Goal: Communication & Community: Share content

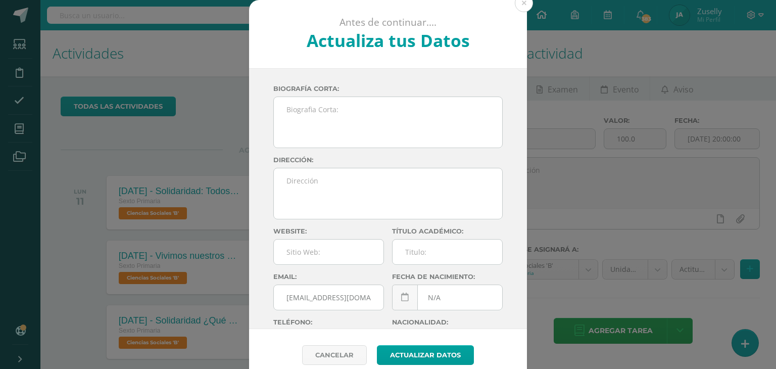
click at [516, 3] on button at bounding box center [524, 3] width 18 height 18
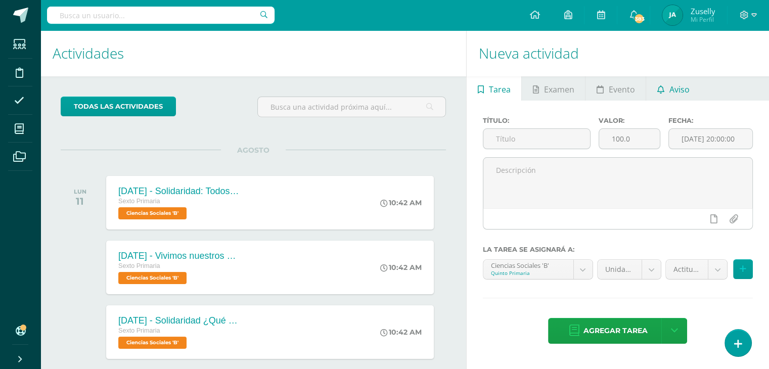
click at [675, 85] on span "Aviso" at bounding box center [679, 89] width 20 height 24
click at [676, 83] on span "Aviso" at bounding box center [679, 89] width 20 height 24
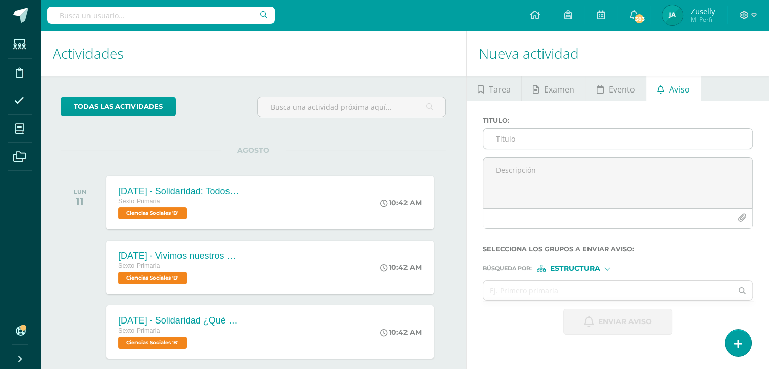
click at [531, 139] on input "Titulo :" at bounding box center [617, 139] width 269 height 20
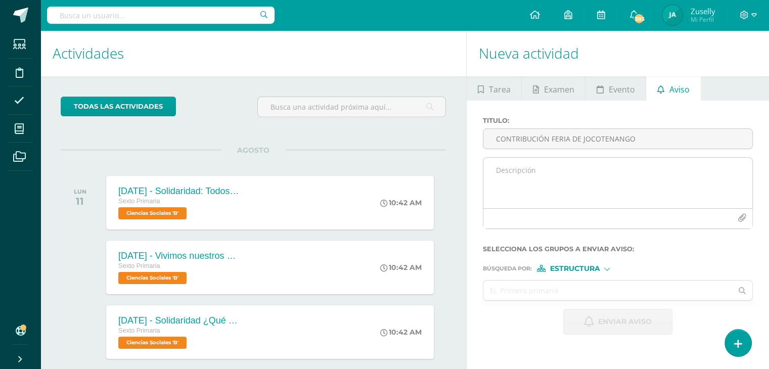
type input "CONTRIBUCIÓN FERIA DE JOCOTENANGO"
click at [497, 173] on textarea at bounding box center [617, 183] width 269 height 51
type textarea "e"
click at [502, 172] on textarea "EStimados alumnos y padres de familia adjunto información importante que deben …" at bounding box center [617, 183] width 269 height 51
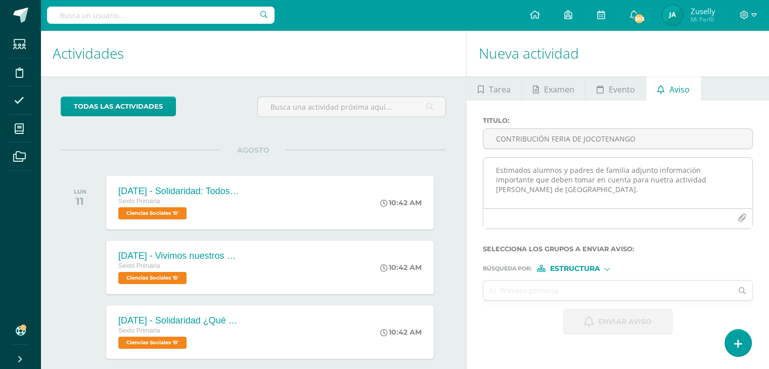
click at [623, 172] on textarea "Estimados alumnos y padres de familia adjunto información importante que deben …" at bounding box center [617, 183] width 269 height 51
click at [641, 188] on textarea "Estimados alumnos y padres de familia, adjunto información importante que deben…" at bounding box center [617, 183] width 269 height 51
click at [619, 180] on textarea "Estimados alumnos y padres de familia, adjunto información importante que deben…" at bounding box center [617, 183] width 269 height 51
click at [547, 195] on textarea "Estimados alumnos y padres de familia, adjunto información importante que deben…" at bounding box center [617, 183] width 269 height 51
click at [496, 170] on textarea "Estimados alumnos y padres de familia, adjunto información importante que deben…" at bounding box center [617, 183] width 269 height 51
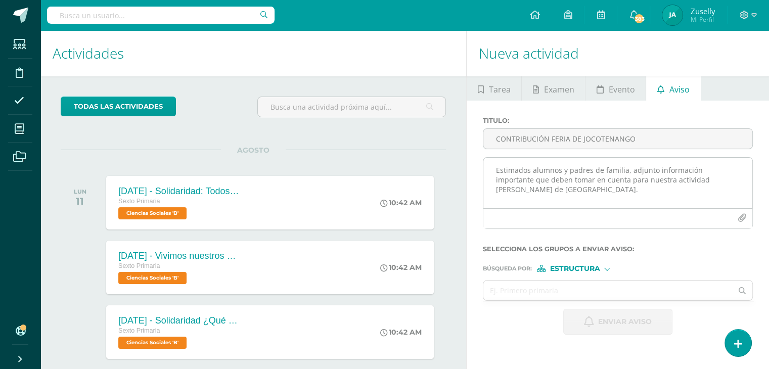
drag, startPoint x: 498, startPoint y: 171, endPoint x: 546, endPoint y: 190, distance: 51.7
click at [546, 190] on textarea "Estimados alumnos y padres de familia, adjunto información importante que deben…" at bounding box center [617, 183] width 269 height 51
drag, startPoint x: 494, startPoint y: 169, endPoint x: 544, endPoint y: 190, distance: 54.5
click at [544, 190] on textarea "Estimados alumnos y padres de familia, adjunto información importante que deben…" at bounding box center [617, 183] width 269 height 51
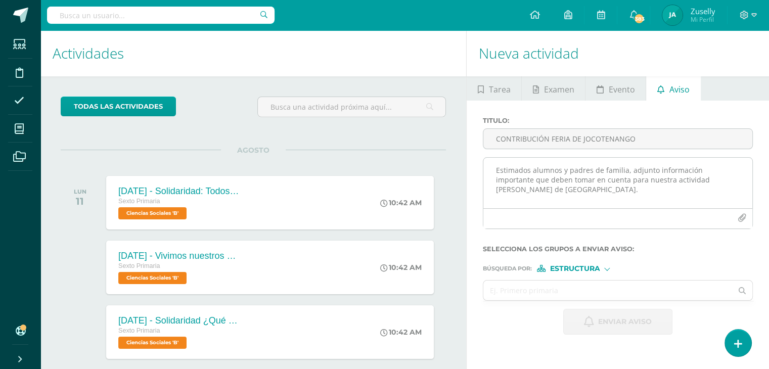
click at [544, 190] on textarea "Estimados alumnos y padres de familia, adjunto información importante que deben…" at bounding box center [617, 183] width 269 height 51
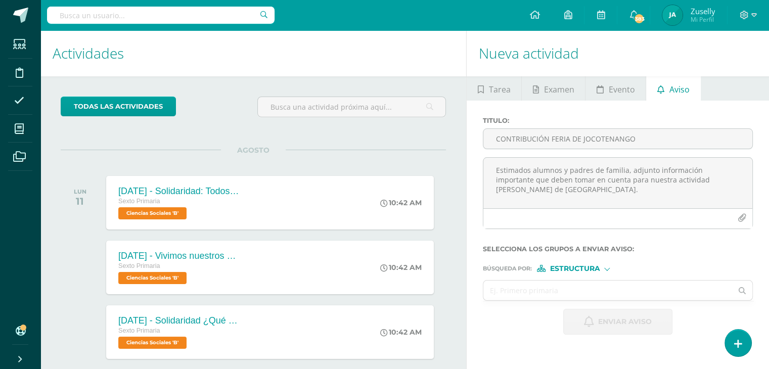
type textarea "Estimados alumnos y padres de familia, adjunto información importante que deben…"
click at [607, 271] on div "Estructura" at bounding box center [575, 268] width 76 height 7
click at [607, 292] on label "Persona" at bounding box center [577, 294] width 69 height 7
click at [560, 291] on input "text" at bounding box center [607, 290] width 249 height 20
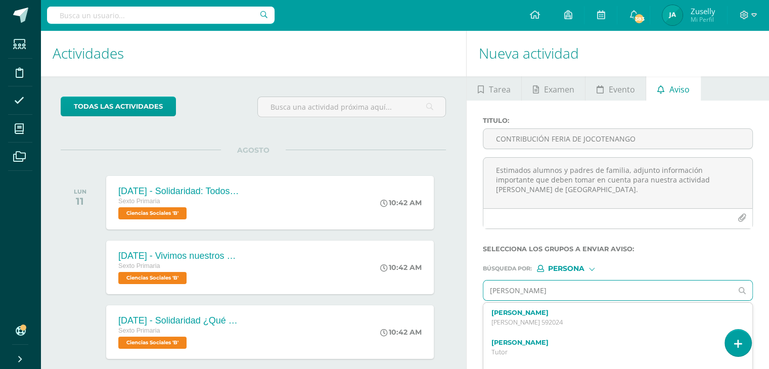
type input "[PERSON_NAME]"
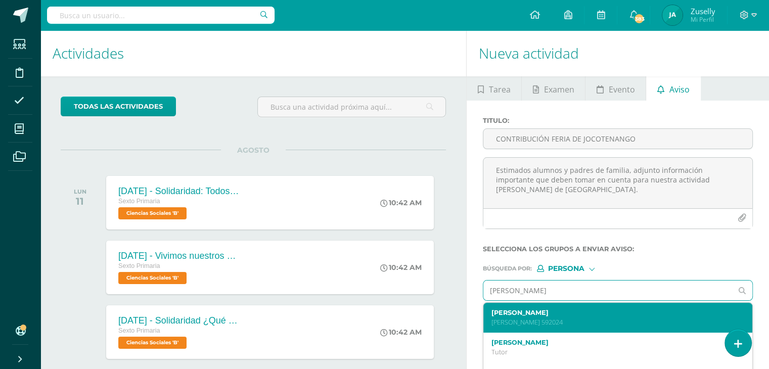
click at [544, 314] on label "[PERSON_NAME]" at bounding box center [612, 313] width 242 height 8
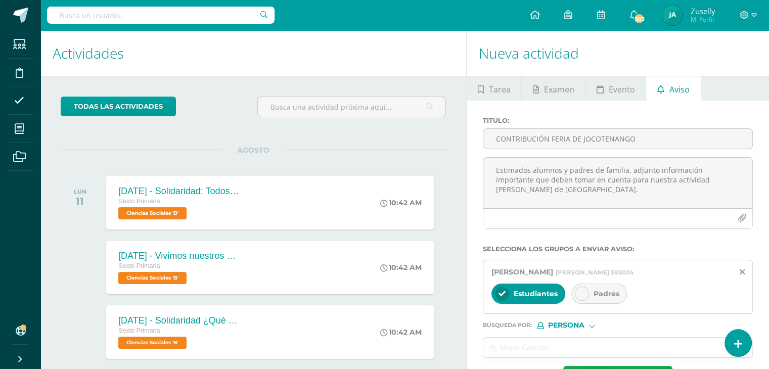
click at [584, 296] on icon at bounding box center [581, 293] width 7 height 7
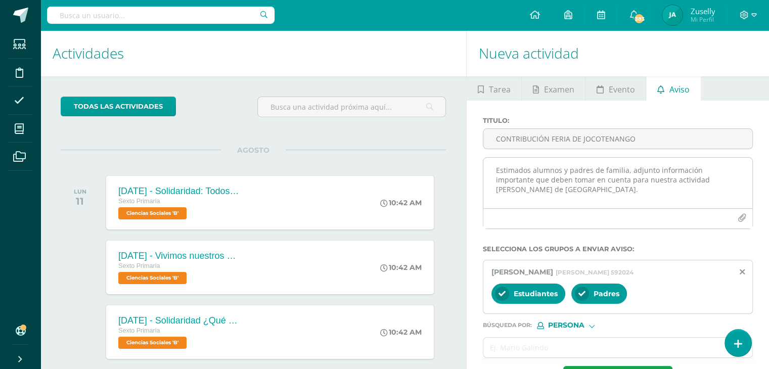
click at [744, 214] on icon "button" at bounding box center [741, 218] width 9 height 9
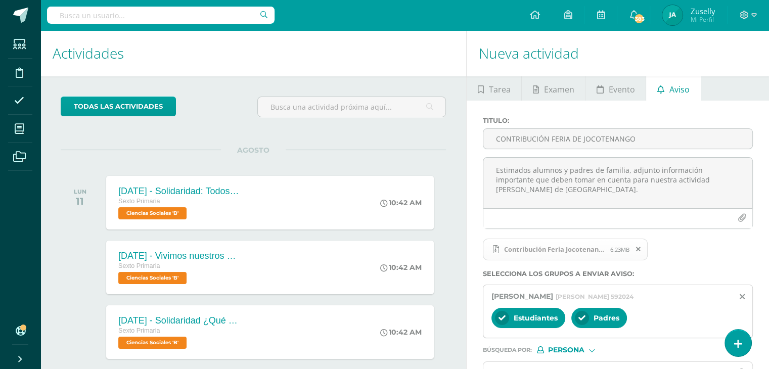
click at [638, 244] on span at bounding box center [638, 249] width 17 height 11
click at [638, 244] on div "Contribución Feria Jocotenango Quinto Primaria.zip 6.23MB" at bounding box center [616, 253] width 270 height 33
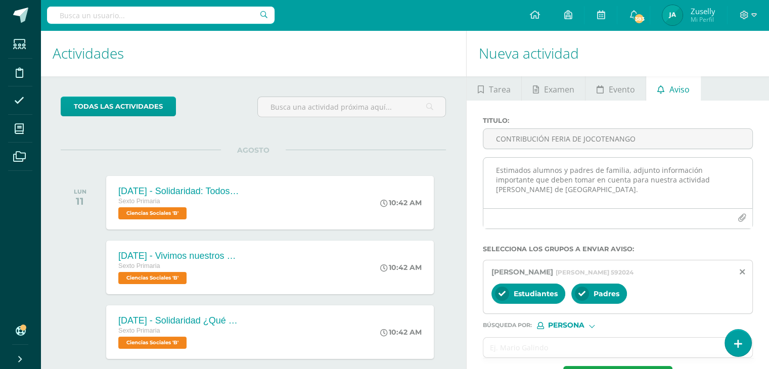
click at [744, 215] on icon "button" at bounding box center [741, 218] width 9 height 9
click at [741, 214] on icon "button" at bounding box center [741, 218] width 9 height 9
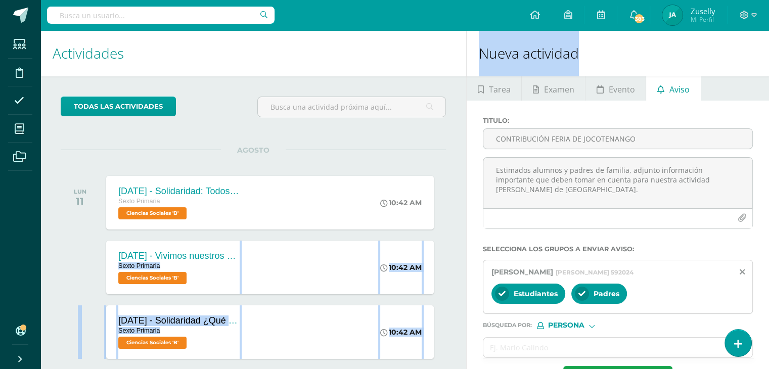
click at [641, 49] on h1 "Nueva actividad" at bounding box center [618, 53] width 278 height 46
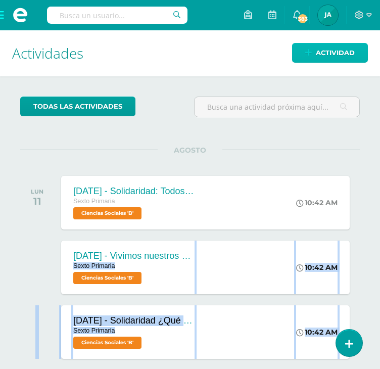
click at [337, 51] on span "Actividad" at bounding box center [335, 52] width 39 height 19
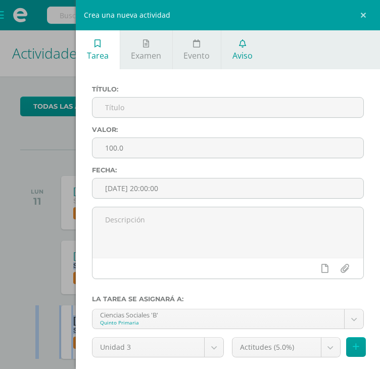
click at [238, 51] on span "Aviso" at bounding box center [242, 55] width 20 height 11
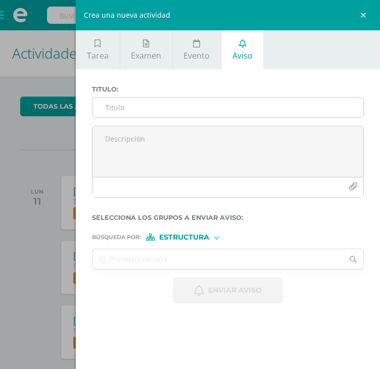
click at [192, 104] on input "Titulo :" at bounding box center [227, 108] width 271 height 20
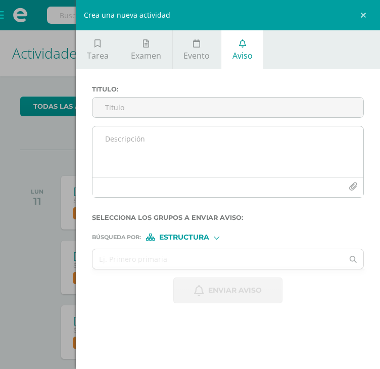
click at [353, 186] on icon "button" at bounding box center [353, 186] width 9 height 9
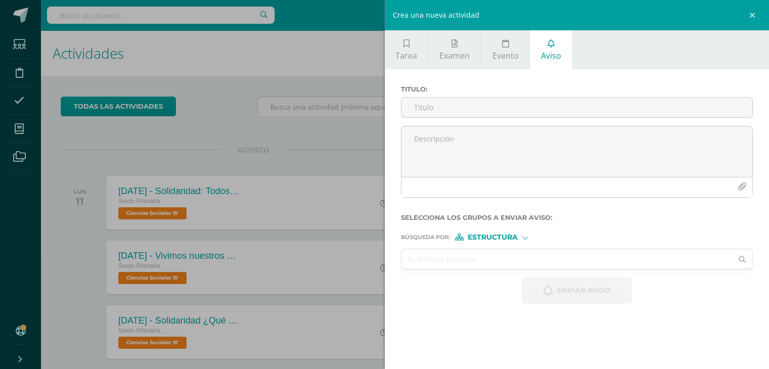
click at [545, 49] on link "Aviso" at bounding box center [551, 49] width 42 height 39
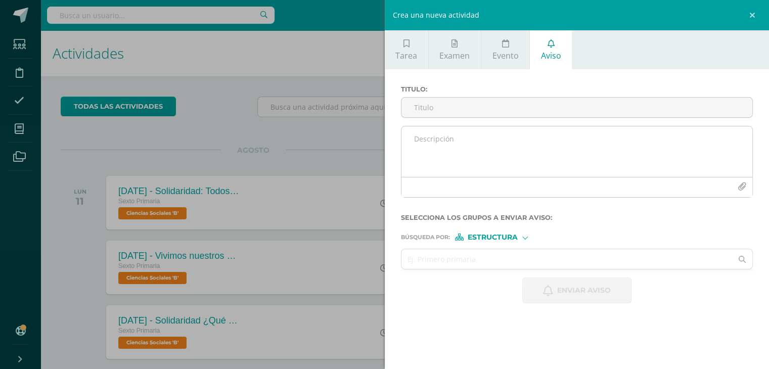
click at [502, 142] on textarea at bounding box center [576, 151] width 351 height 51
click at [492, 140] on textarea at bounding box center [576, 151] width 351 height 51
click at [437, 135] on textarea at bounding box center [576, 151] width 351 height 51
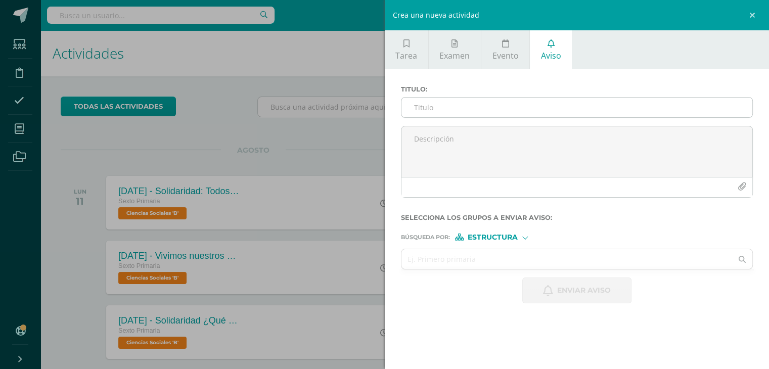
click at [468, 104] on input "Titulo :" at bounding box center [576, 108] width 351 height 20
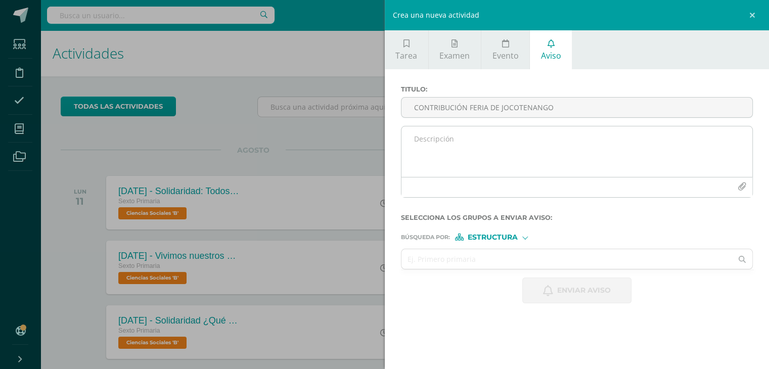
type input "CONTRIBUCIÓN FERIA DE JOCOTENANGO"
click at [459, 138] on textarea at bounding box center [576, 151] width 351 height 51
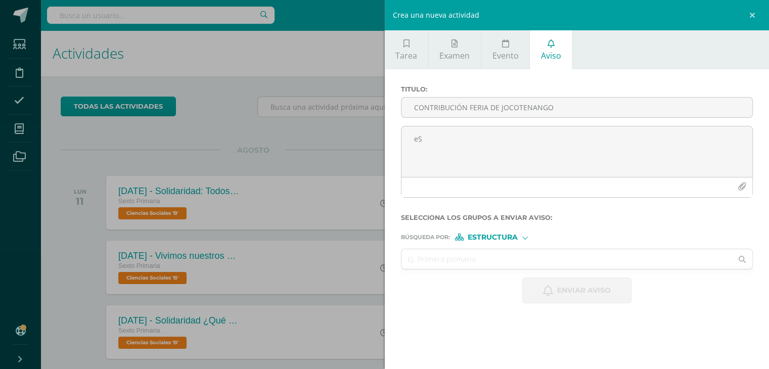
type textarea "e"
drag, startPoint x: 455, startPoint y: 116, endPoint x: 504, endPoint y: 246, distance: 138.8
click at [465, 156] on div "Titulo : CONTRIBUCIÓN FERIA DE JOCOTENANGO Estimados alumnos y padres de familia" at bounding box center [577, 145] width 360 height 120
click at [574, 108] on input "CONTRIBUCIÓN FERIA DE JOCOTENANGO" at bounding box center [576, 108] width 351 height 20
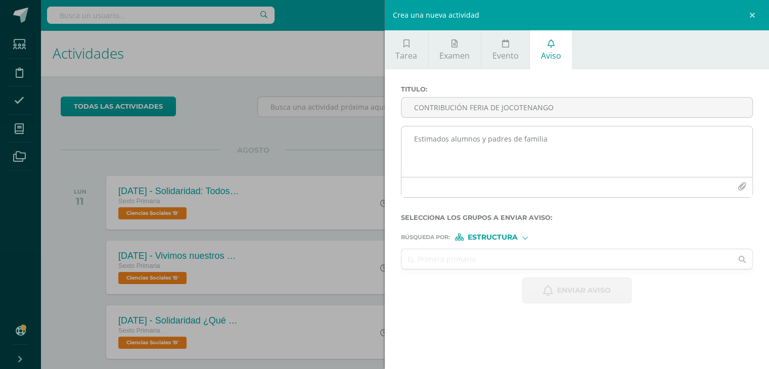
click at [553, 141] on textarea "Estimados alumnos y padres de familia" at bounding box center [576, 151] width 351 height 51
drag, startPoint x: 414, startPoint y: 137, endPoint x: 536, endPoint y: 145, distance: 122.5
click at [536, 145] on textarea "Estimados alumnos y padres de familia comparto información importante para nues…" at bounding box center [576, 151] width 351 height 51
type textarea "Estimados alumnos y padres de familia comparto información importante para nues…"
click at [744, 185] on icon "button" at bounding box center [741, 186] width 9 height 9
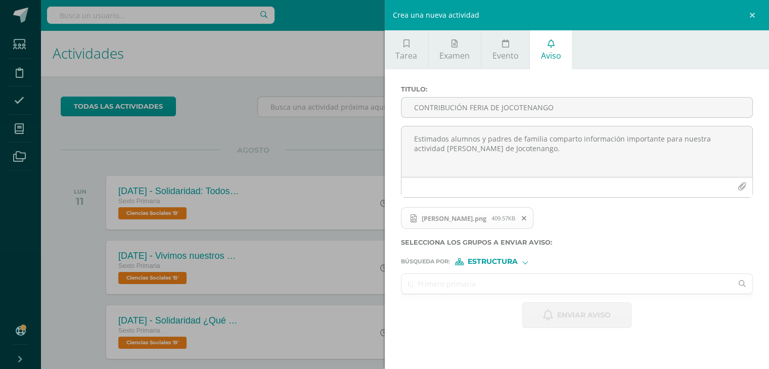
click at [469, 281] on input "text" at bounding box center [566, 284] width 331 height 20
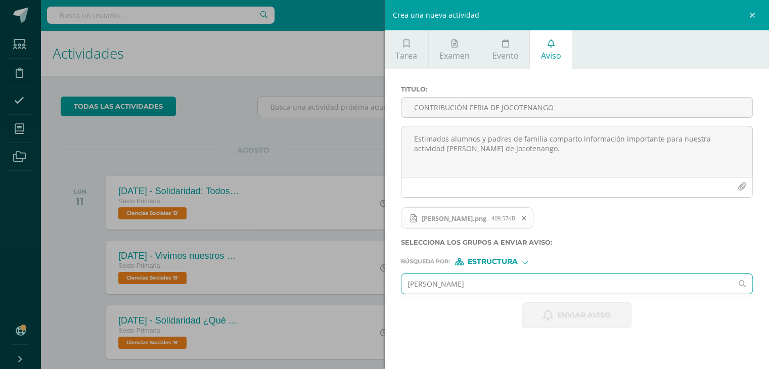
click at [434, 282] on input "[PERSON_NAME]" at bounding box center [566, 284] width 331 height 20
type input "[PERSON_NAME]"
click at [528, 260] on div "Estructura" at bounding box center [493, 261] width 76 height 7
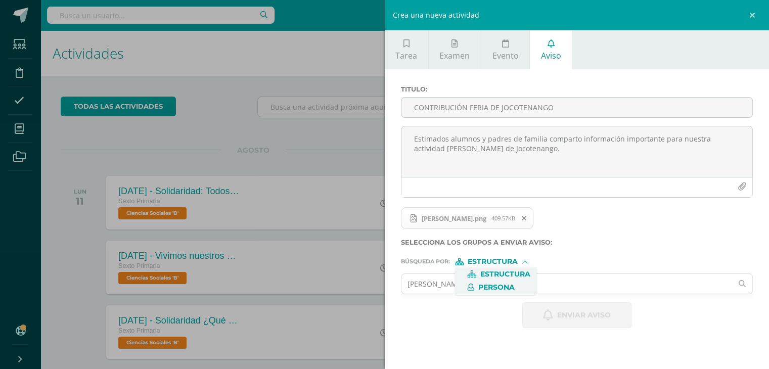
click at [515, 281] on span "Persona" at bounding box center [495, 286] width 81 height 13
click at [463, 284] on input "text" at bounding box center [566, 284] width 331 height 20
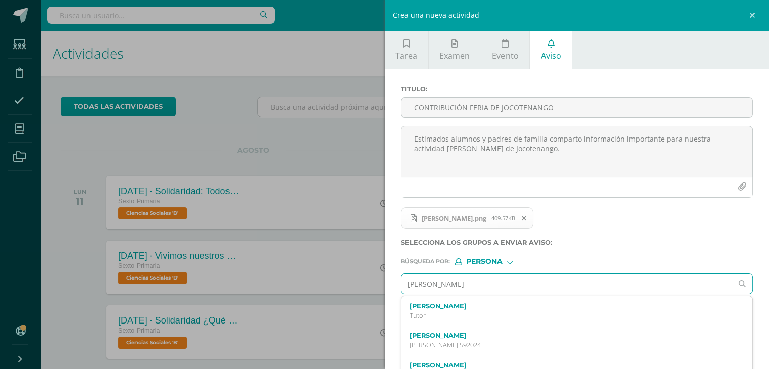
type input "[PERSON_NAME]"
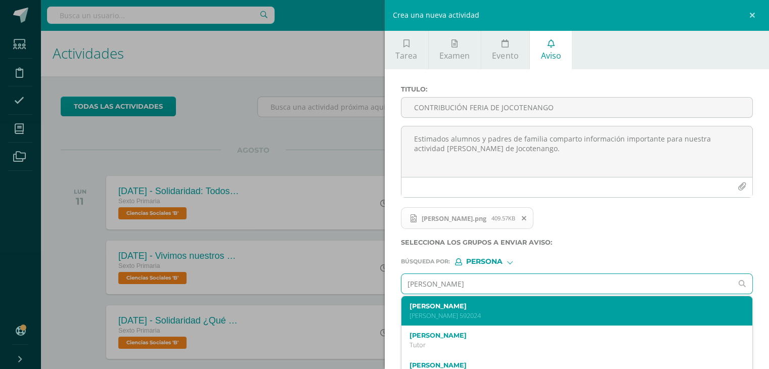
click at [472, 311] on p "[PERSON_NAME] 592024" at bounding box center [569, 315] width 320 height 9
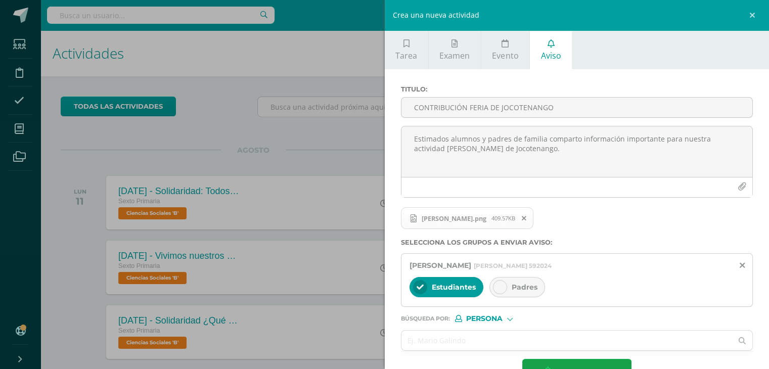
click at [500, 283] on icon at bounding box center [499, 286] width 7 height 7
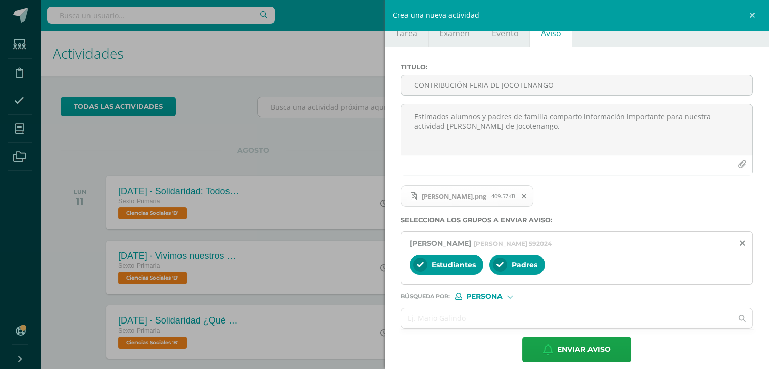
scroll to position [31, 0]
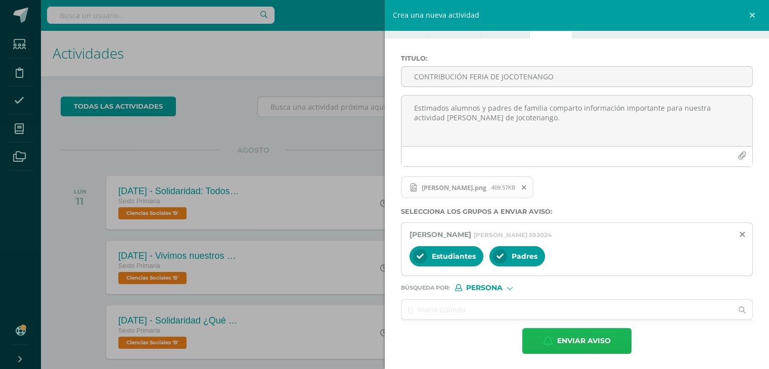
click at [582, 338] on span "Enviar aviso" at bounding box center [584, 340] width 54 height 25
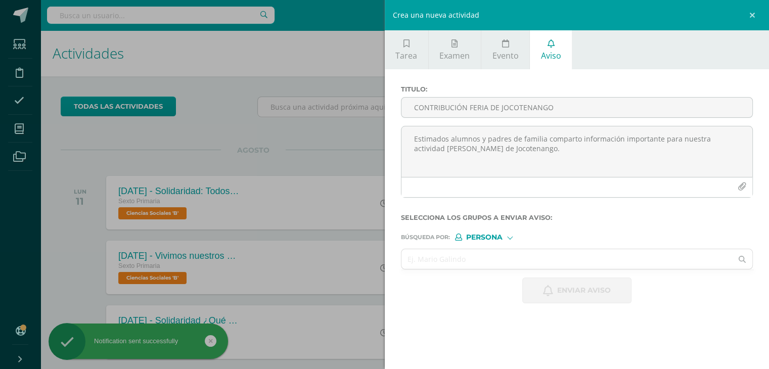
scroll to position [0, 0]
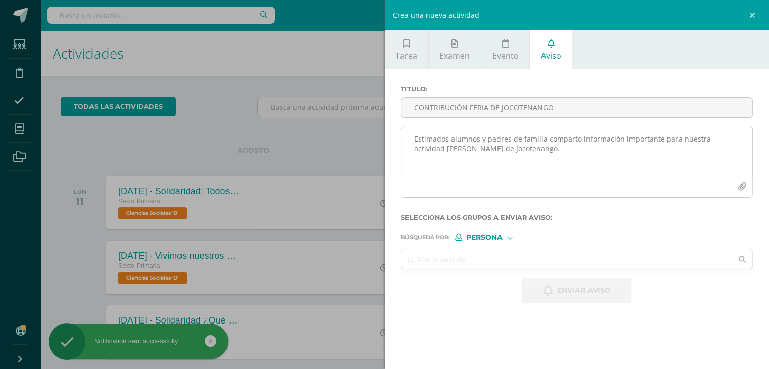
click at [424, 138] on textarea "Estimados alumnos y padres de familia comparto información importante para nues…" at bounding box center [576, 151] width 351 height 51
paste textarea "Estimados alumnos y padres de familia comparto información importante para nues…"
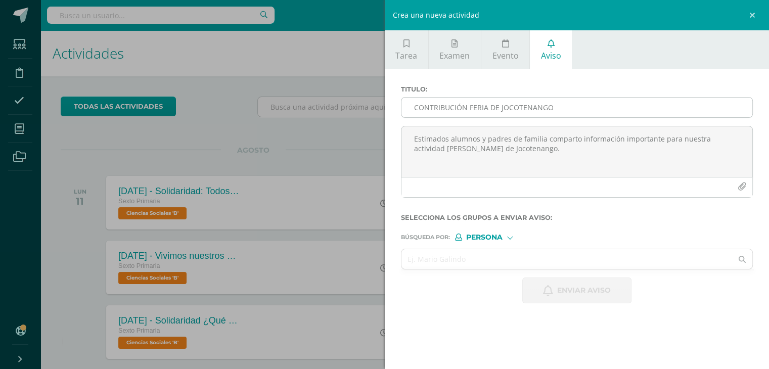
type textarea "Estimados alumnos y padres de familia comparto información importante para nues…"
click at [415, 107] on input "CONTRIBUCIÓN FERIA DE JOCOTENANGO" at bounding box center [576, 108] width 351 height 20
type input "CONTRIBUCIÓN FERIA DE JOCOTENANGO"
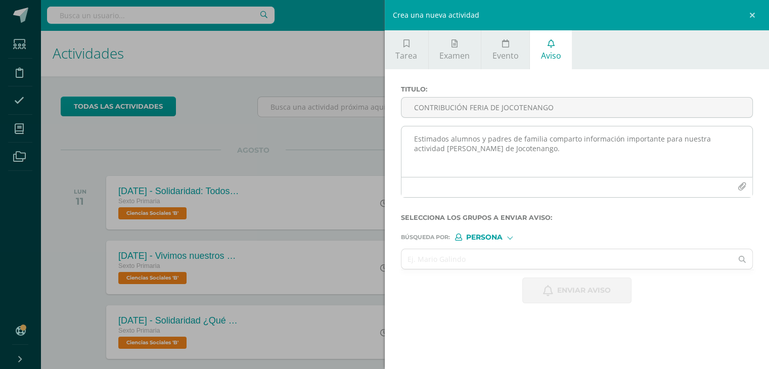
click at [742, 185] on icon "button" at bounding box center [741, 186] width 9 height 9
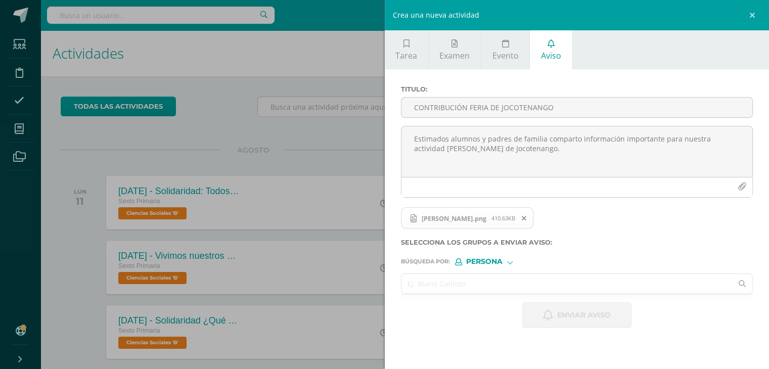
click at [497, 280] on input "text" at bounding box center [566, 284] width 331 height 20
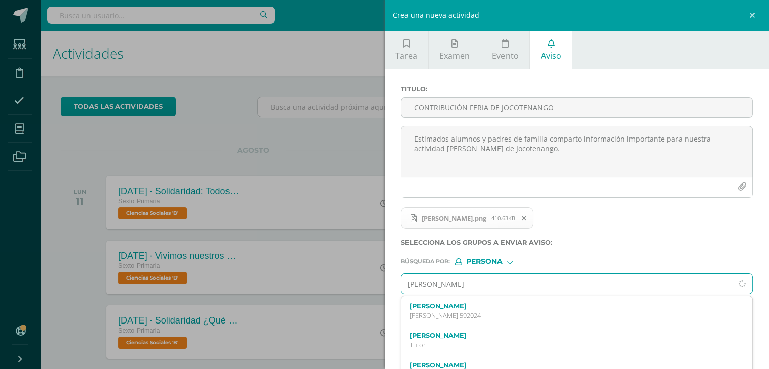
type input "[PERSON_NAME]"
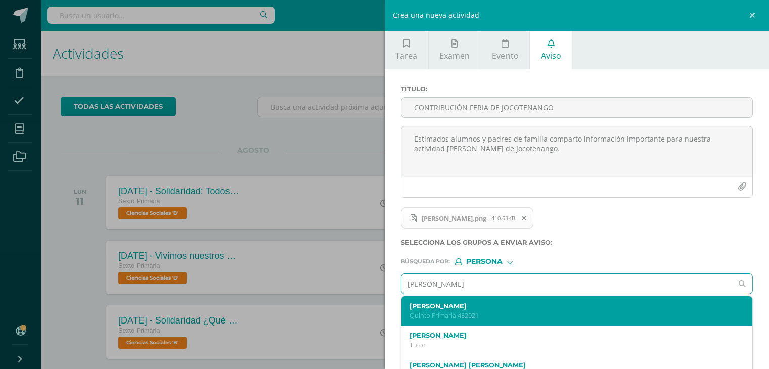
click at [505, 304] on label "[PERSON_NAME]" at bounding box center [569, 306] width 320 height 8
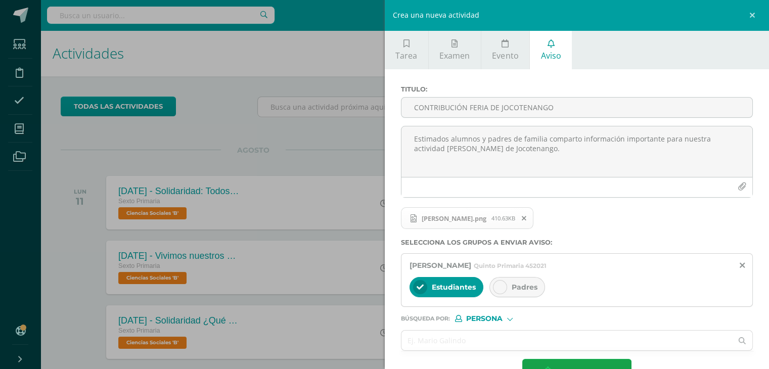
click at [501, 286] on icon at bounding box center [499, 286] width 7 height 7
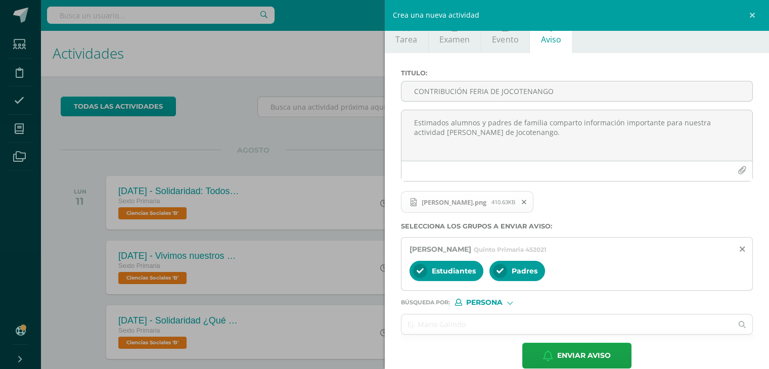
scroll to position [22, 0]
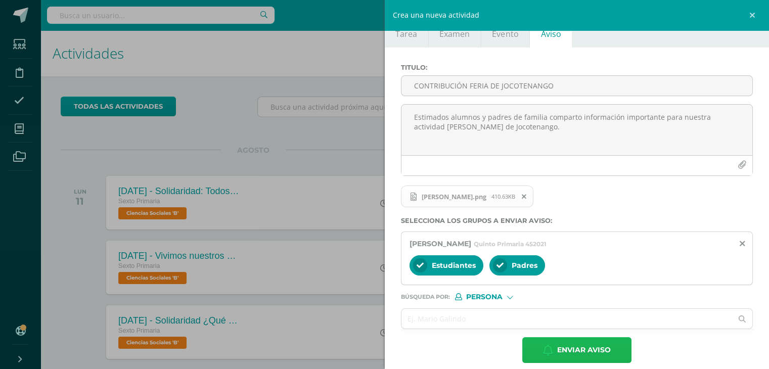
click at [578, 349] on span "Enviar aviso" at bounding box center [584, 350] width 54 height 25
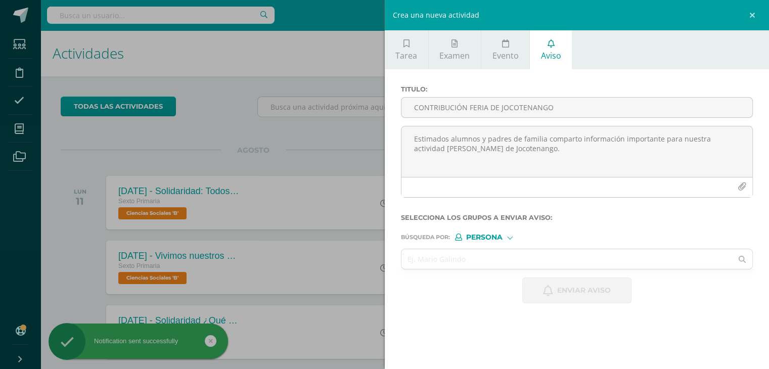
scroll to position [0, 0]
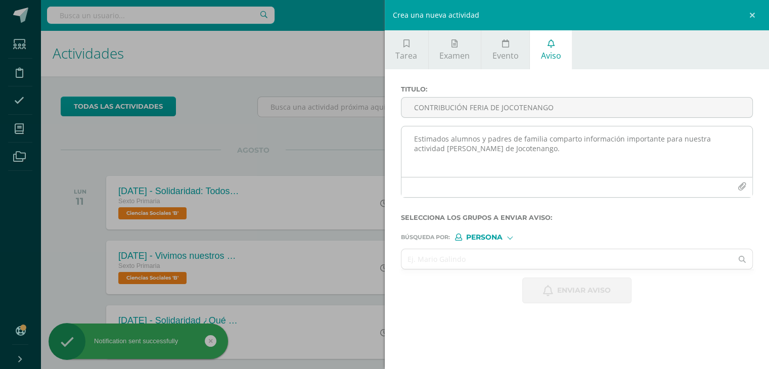
click at [448, 139] on textarea "Estimados alumnos y padres de familia comparto información importante para nues…" at bounding box center [576, 151] width 351 height 51
paste textarea "Estimados alumnos y padres de familia comparto información importante para nues…"
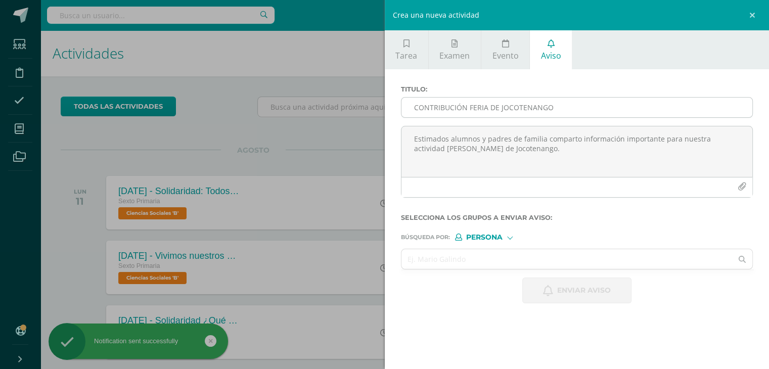
type textarea "Estimados alumnos y padres de familia comparto información importante para nues…"
click at [429, 103] on input "CONTRIBUCIÓN FERIA DE JOCOTENANGO" at bounding box center [576, 108] width 351 height 20
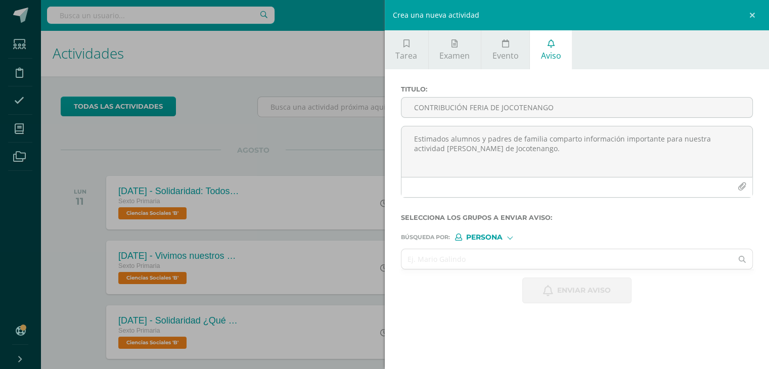
type input "CONTRIBUCIÓN FERIA DE JOCOTENANGO"
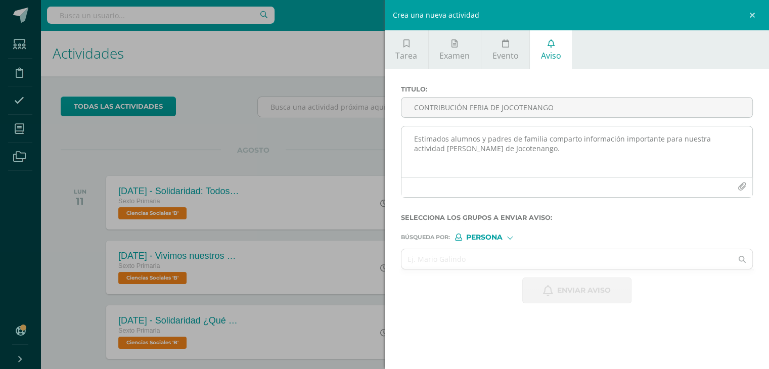
click at [739, 184] on icon "button" at bounding box center [741, 186] width 9 height 9
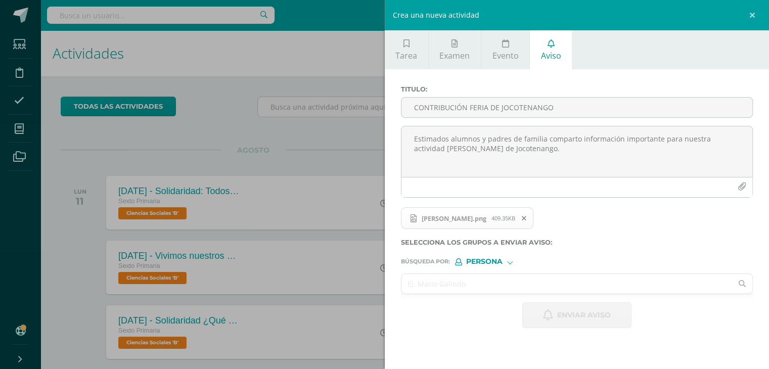
click at [465, 280] on input "text" at bounding box center [566, 284] width 331 height 20
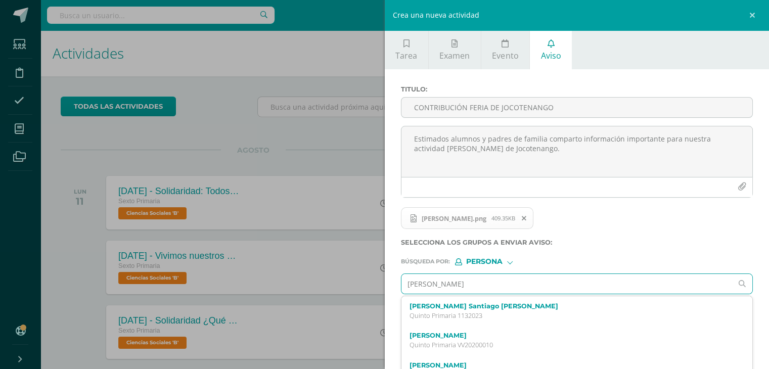
type input "[PERSON_NAME]"
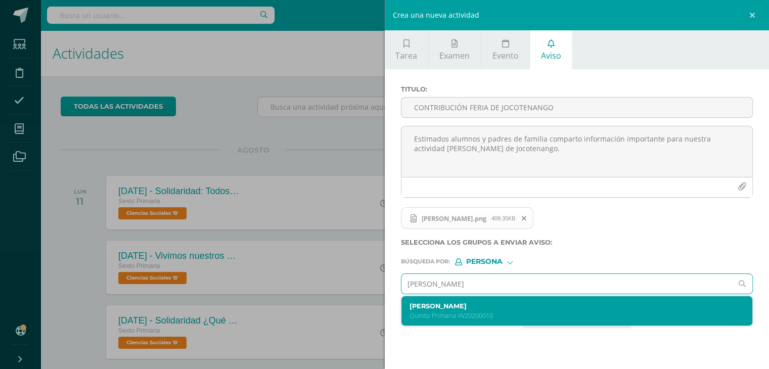
click at [471, 306] on label "[PERSON_NAME]" at bounding box center [569, 306] width 320 height 8
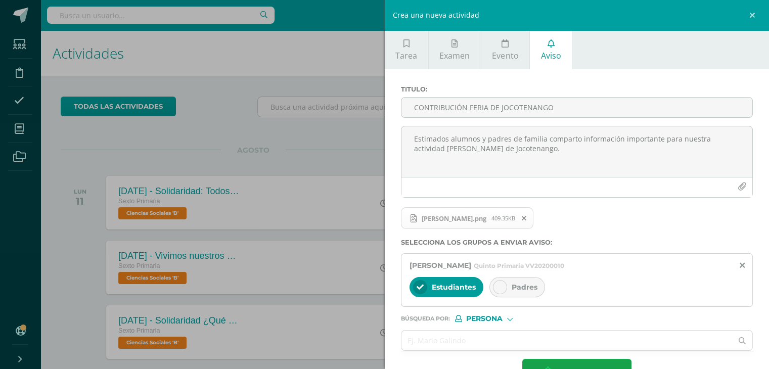
click at [503, 283] on div at bounding box center [500, 287] width 14 height 14
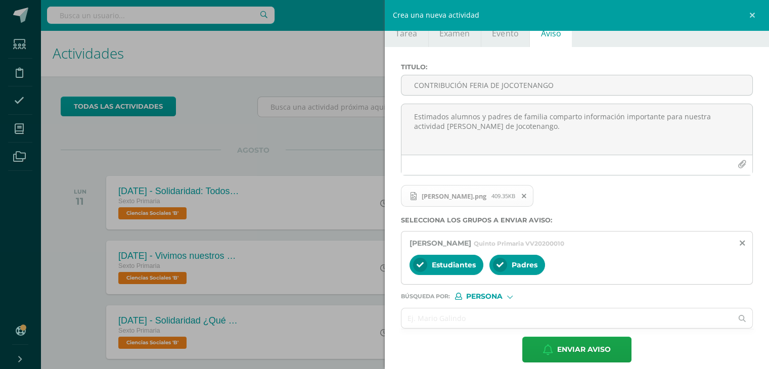
scroll to position [25, 0]
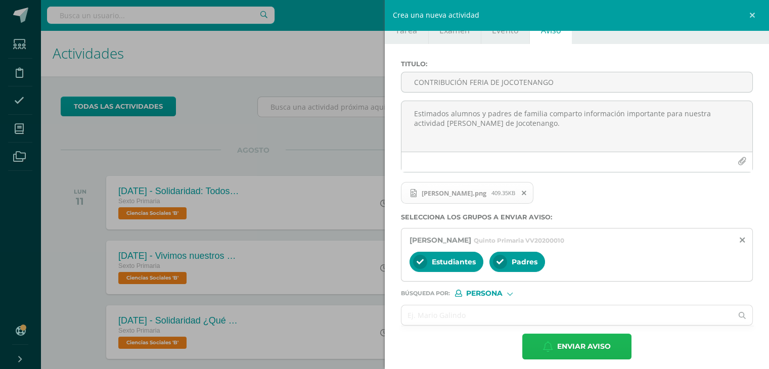
click at [610, 341] on button "Enviar aviso" at bounding box center [576, 346] width 109 height 26
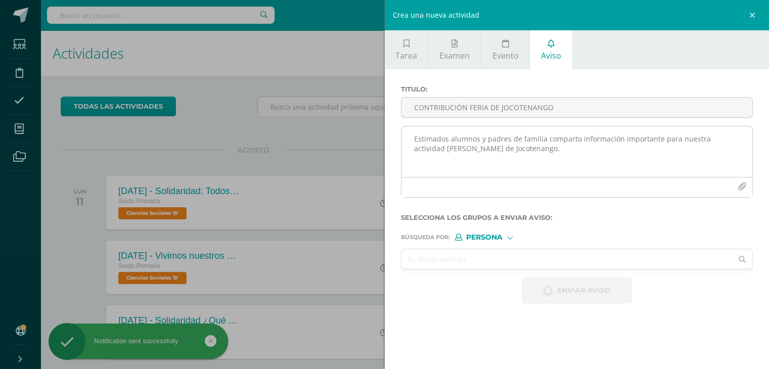
scroll to position [0, 0]
click at [428, 138] on textarea "Estimados alumnos y padres de familia comparto información importante para nues…" at bounding box center [576, 151] width 351 height 51
paste textarea "Estimados alumnos y padres de familia comparto información importante para nues…"
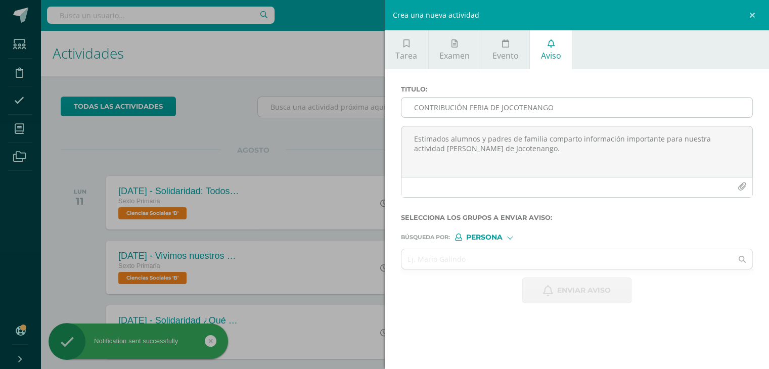
type textarea "Estimados alumnos y padres de familia comparto información importante para nues…"
click at [421, 107] on input "CONTRIBUCIÓN FERIA DE JOCOTENANGO" at bounding box center [576, 108] width 351 height 20
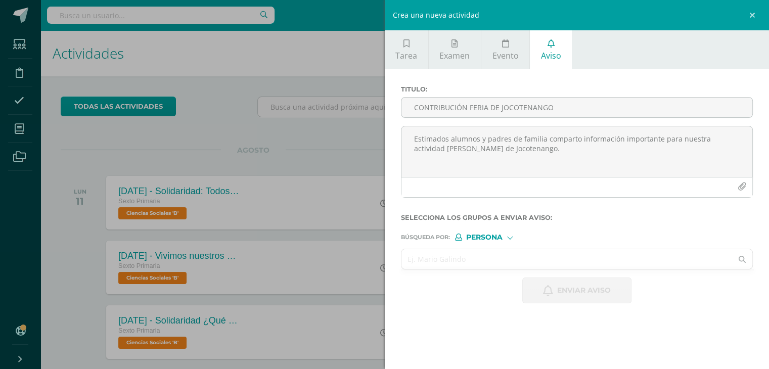
type input "CONTRIBUCIÓN FERIA DE JOCOTENANGO"
click at [412, 258] on input "text" at bounding box center [566, 259] width 331 height 20
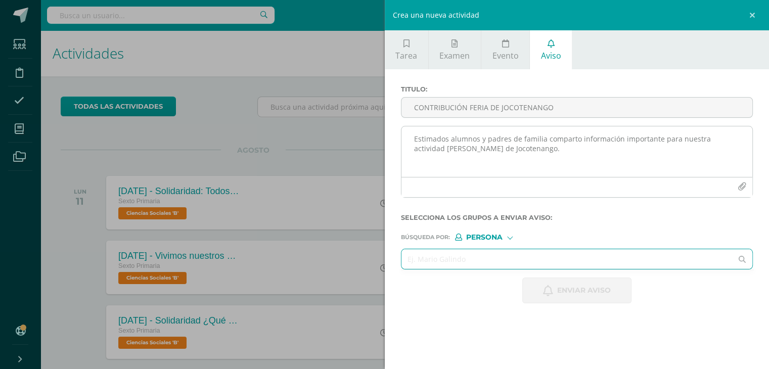
click at [738, 186] on icon "button" at bounding box center [741, 186] width 9 height 9
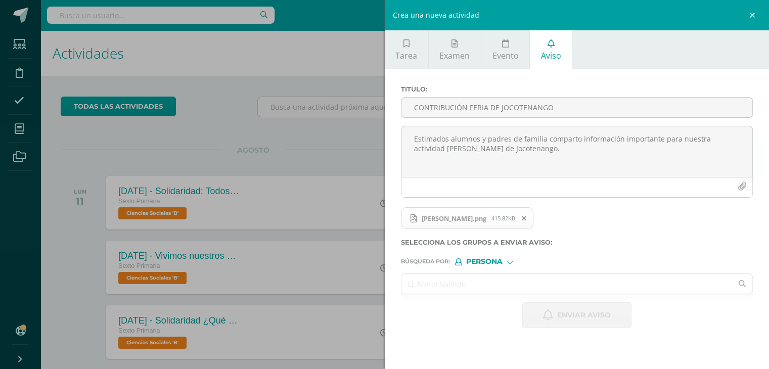
click at [498, 287] on input "text" at bounding box center [566, 284] width 331 height 20
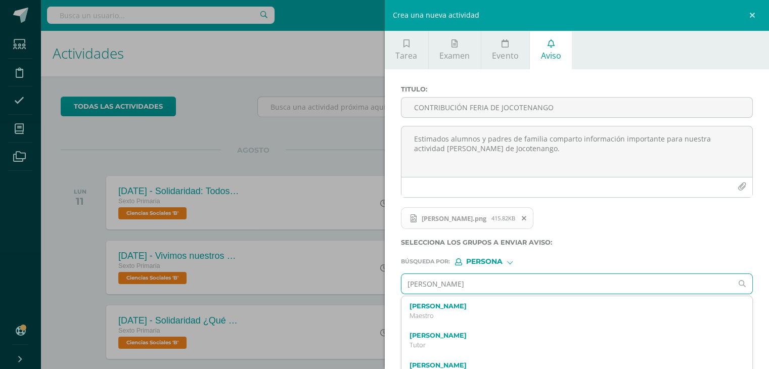
type input "[PERSON_NAME]"
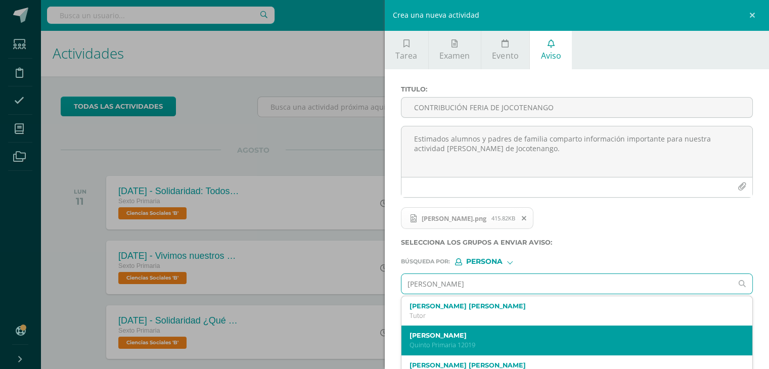
click at [500, 332] on label "[PERSON_NAME]" at bounding box center [569, 335] width 320 height 8
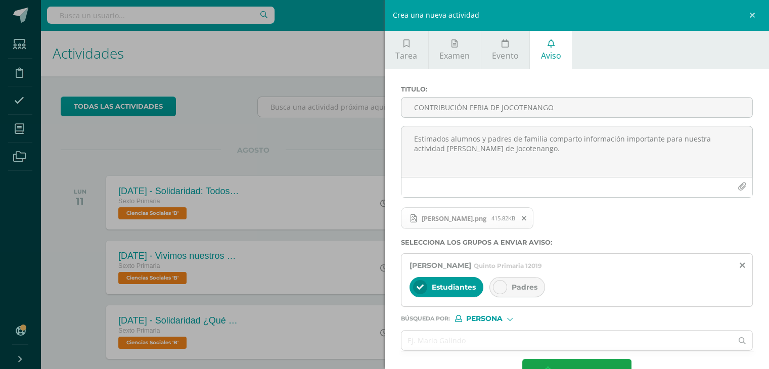
click at [503, 288] on div at bounding box center [500, 287] width 14 height 14
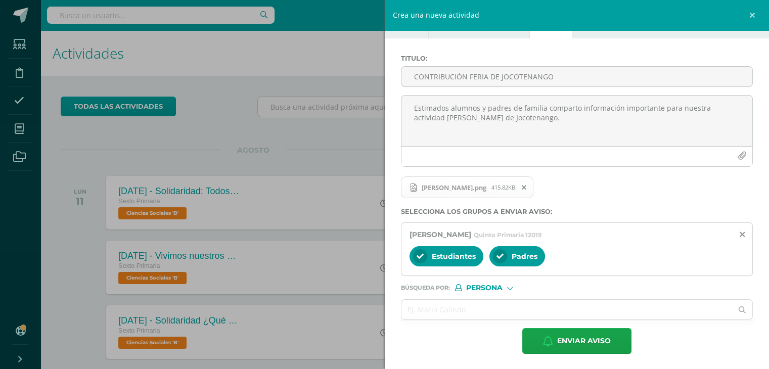
scroll to position [322, 0]
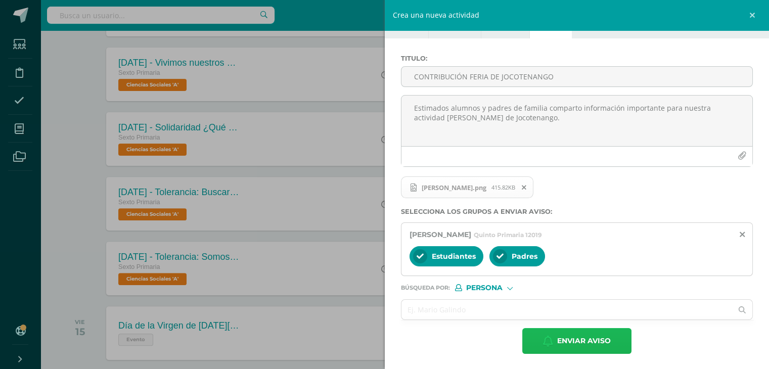
click at [592, 344] on span "Enviar aviso" at bounding box center [584, 340] width 54 height 25
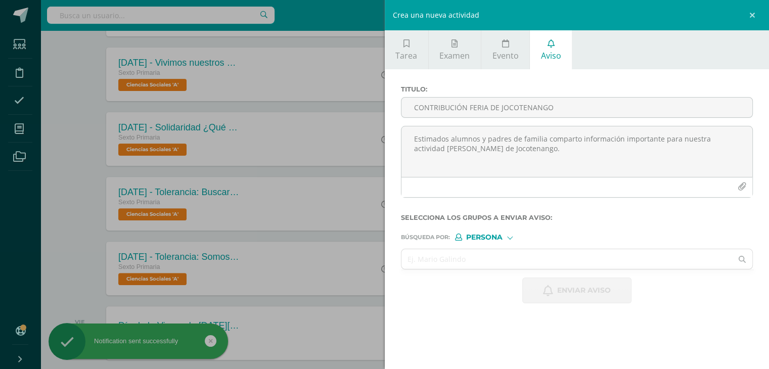
scroll to position [0, 0]
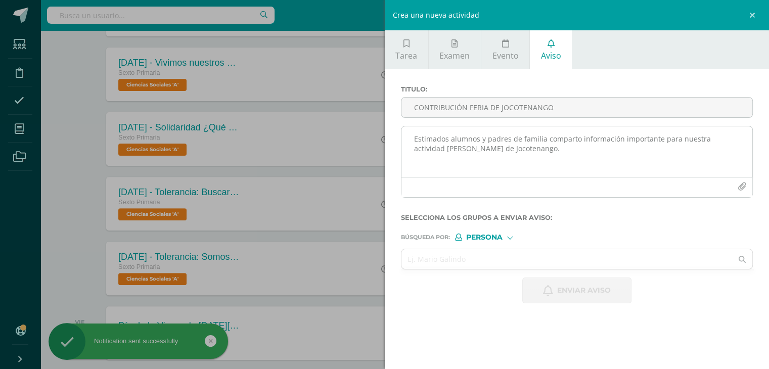
click at [445, 142] on textarea "Estimados alumnos y padres de familia comparto información importante para nues…" at bounding box center [576, 151] width 351 height 51
paste textarea "Estimados alumnos y padres de familia comparto información importante para nues…"
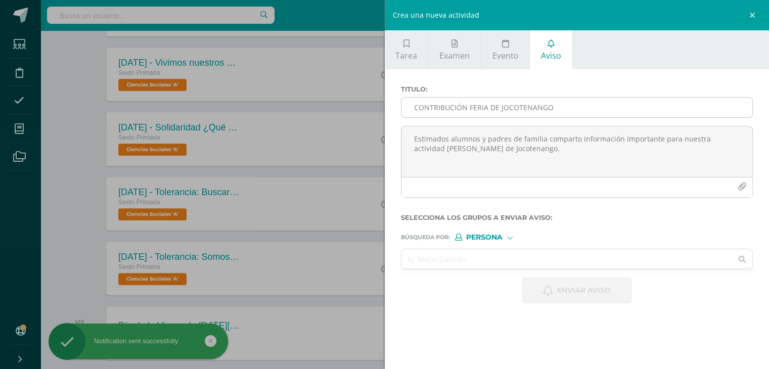
type textarea "Estimados alumnos y padres de familia comparto información importante para nues…"
click at [428, 106] on input "CONTRIBUCIÓN FERIA DE JOCOTENANGO" at bounding box center [576, 108] width 351 height 20
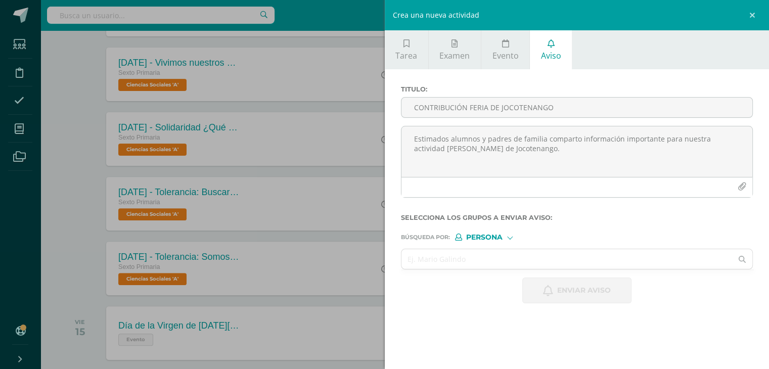
type input "CONTRIBUCIÓN FERIA DE JOCOTENANGO"
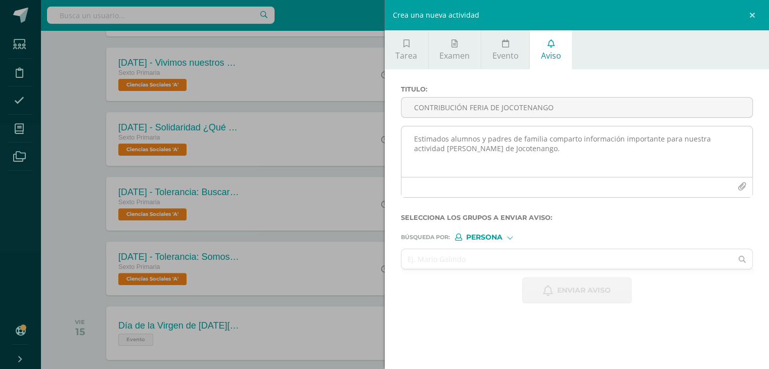
click at [740, 181] on button "button" at bounding box center [742, 187] width 20 height 20
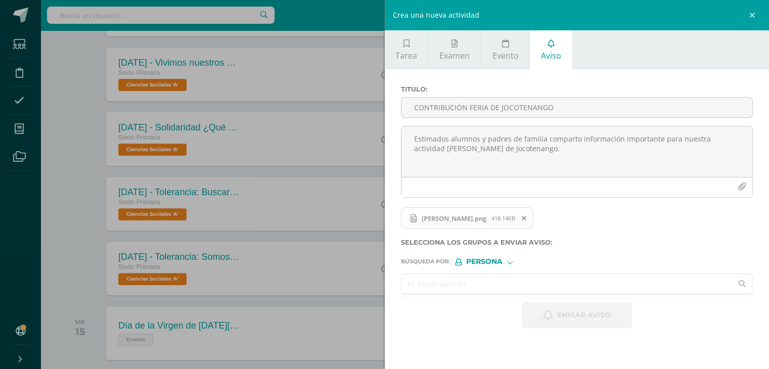
click at [477, 287] on input "text" at bounding box center [566, 284] width 331 height 20
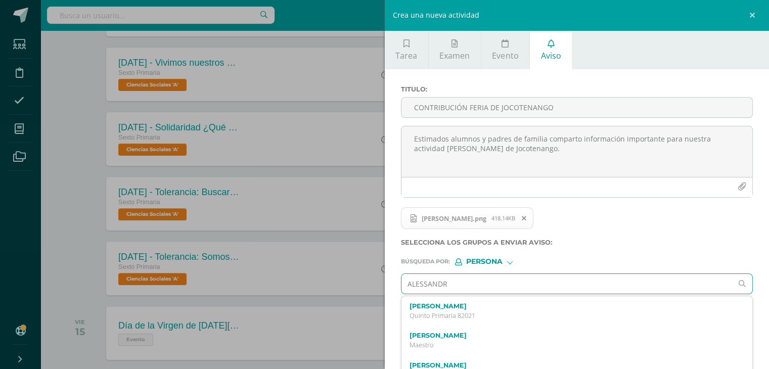
type input "[PERSON_NAME]"
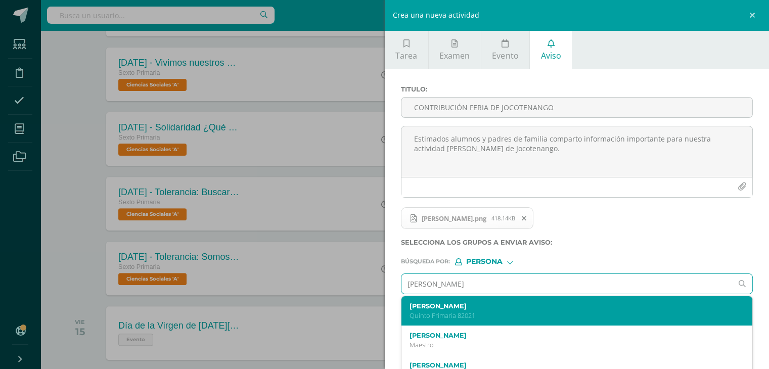
click at [489, 309] on div "[PERSON_NAME] Quinto Primaria 82021" at bounding box center [569, 311] width 320 height 18
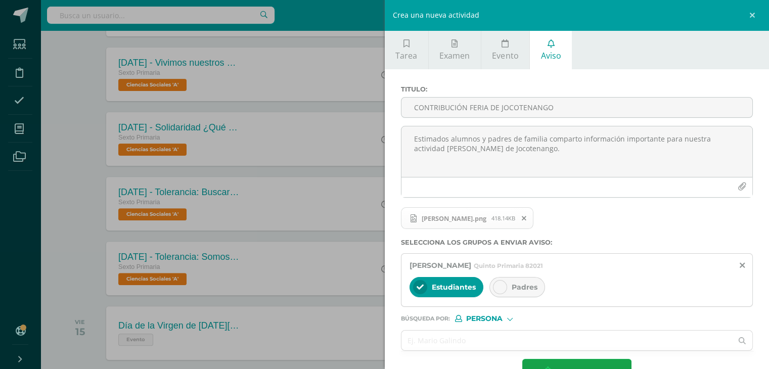
click at [498, 286] on icon at bounding box center [499, 286] width 7 height 7
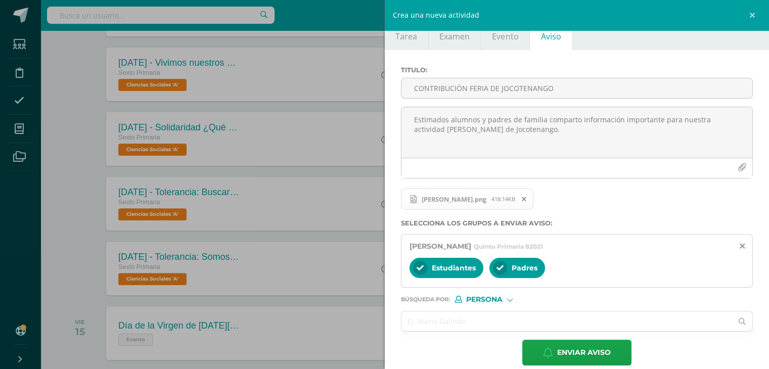
scroll to position [22, 0]
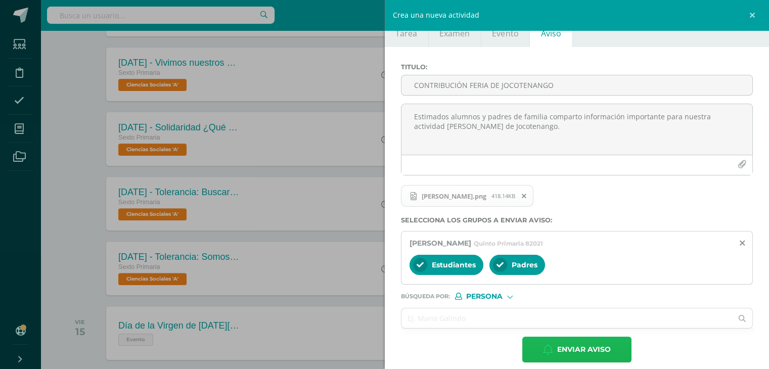
click at [599, 345] on span "Enviar aviso" at bounding box center [584, 349] width 54 height 25
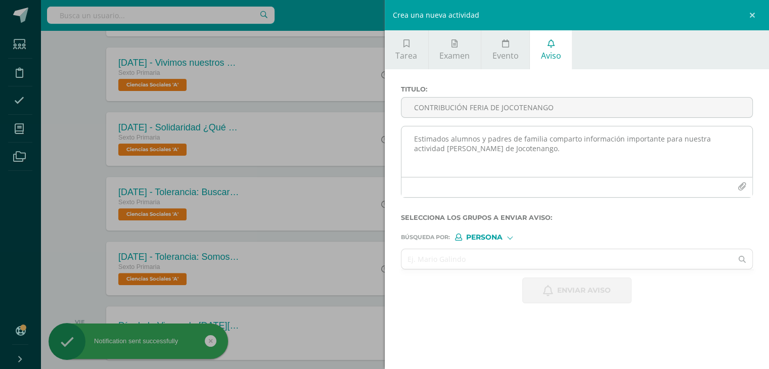
scroll to position [0, 0]
click at [424, 141] on textarea "Estimados alumnos y padres de familia comparto información importante para nues…" at bounding box center [576, 151] width 351 height 51
paste textarea "Estimados alumnos y padres de familia comparto información importante para nues…"
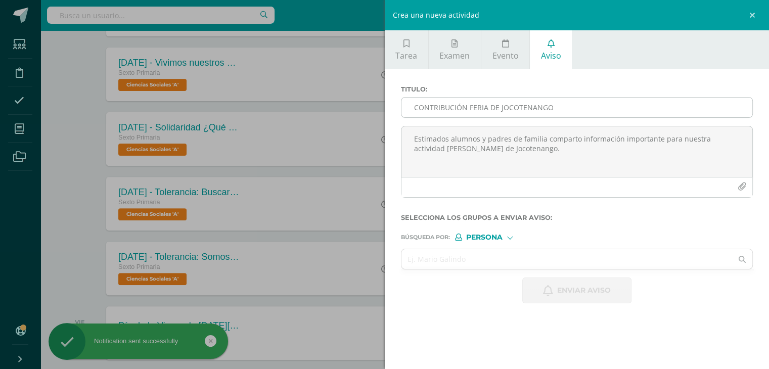
type textarea "Estimados alumnos y padres de familia comparto información importante para nues…"
click at [420, 107] on input "CONTRIBUCIÓN FERIA DE JOCOTENANGO" at bounding box center [576, 108] width 351 height 20
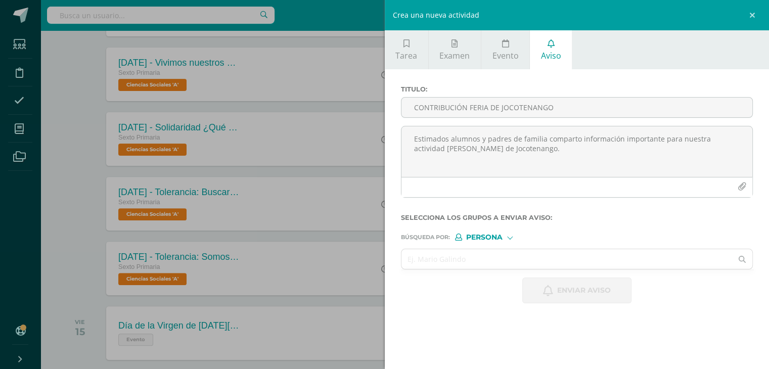
type input "CONTRIBUCIÓN FERIA DE JOCOTENANGO"
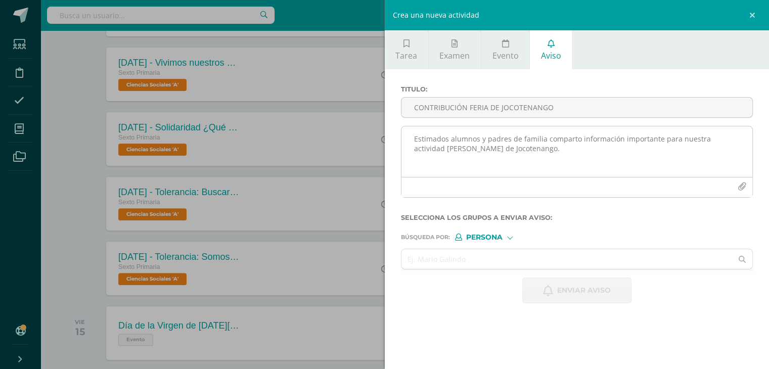
click at [741, 188] on icon "button" at bounding box center [741, 186] width 9 height 9
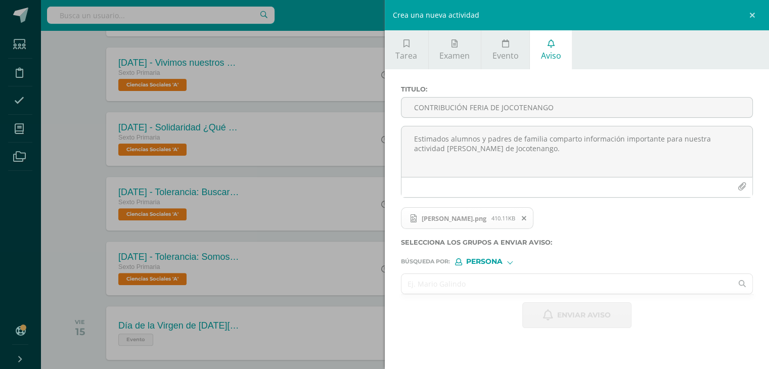
click at [496, 281] on input "text" at bounding box center [566, 284] width 331 height 20
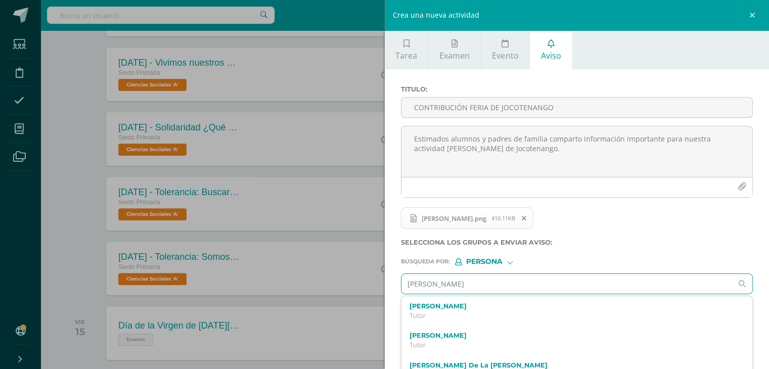
type input "[PERSON_NAME]"
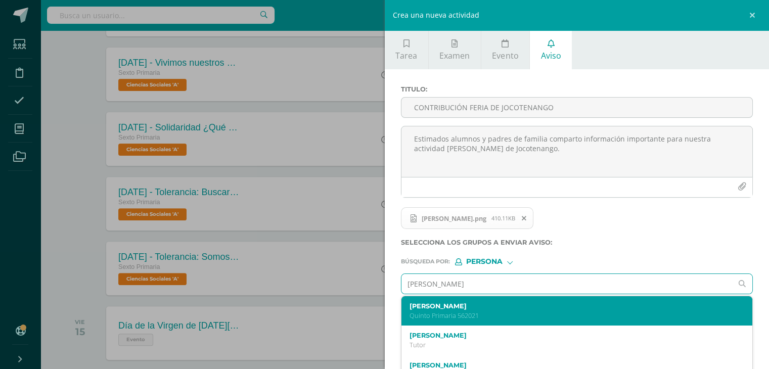
click at [487, 316] on p "Quinto Primaria 562021" at bounding box center [569, 315] width 320 height 9
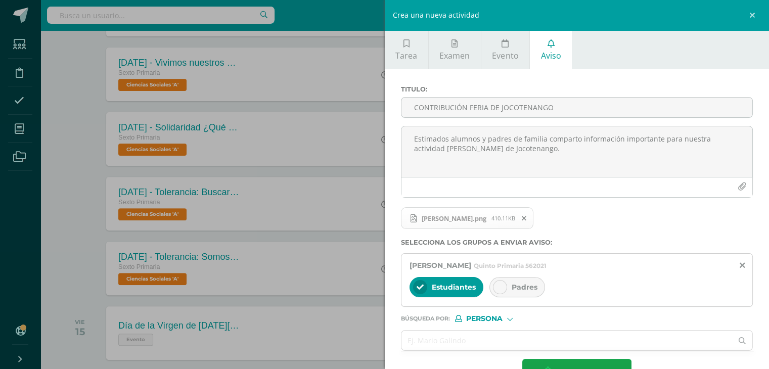
click at [499, 284] on icon at bounding box center [499, 286] width 7 height 7
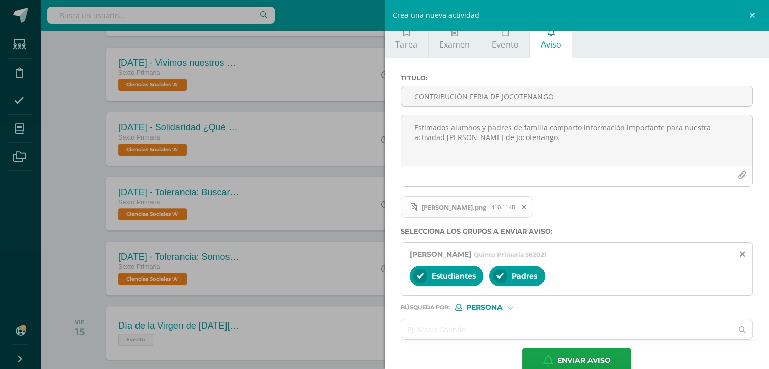
scroll to position [31, 0]
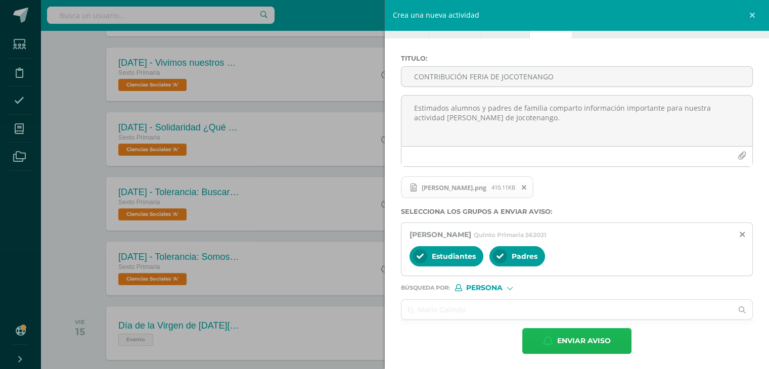
click at [614, 340] on button "Enviar aviso" at bounding box center [576, 341] width 109 height 26
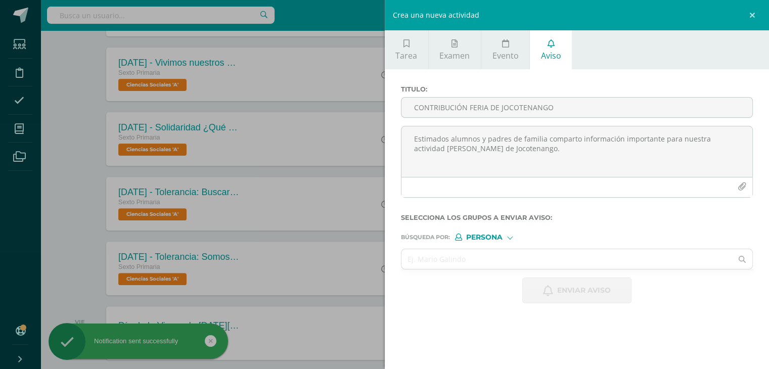
scroll to position [0, 0]
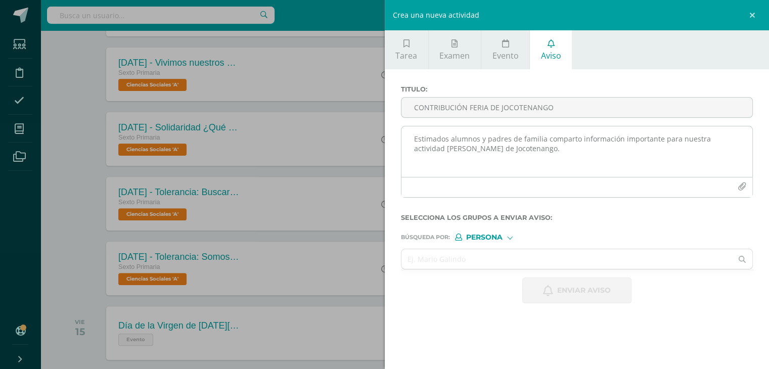
click at [497, 142] on textarea "Estimados alumnos y padres de familia comparto información importante para nues…" at bounding box center [576, 151] width 351 height 51
paste textarea "Estimados alumnos y padres de familia comparto información importante para nues…"
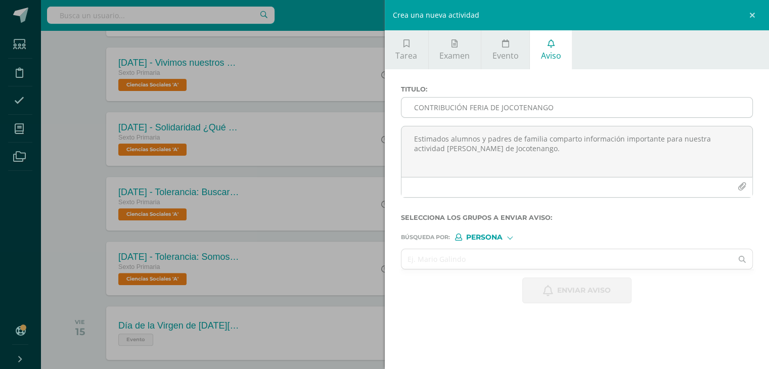
type textarea "Estimados alumnos y padres de familia comparto información importante para nues…"
click at [455, 112] on input "CONTRIBUCIÓN FERIA DE JOCOTENANGO" at bounding box center [576, 108] width 351 height 20
type input "CONTRIBUCIÓN FERIA DE JOCOTENANGO"
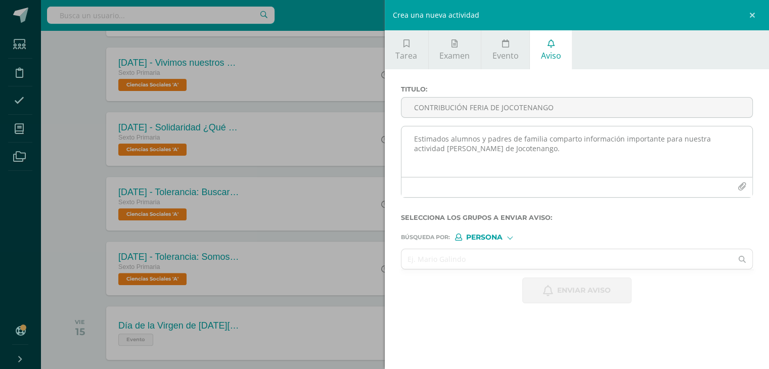
click at [738, 183] on icon "button" at bounding box center [741, 186] width 9 height 9
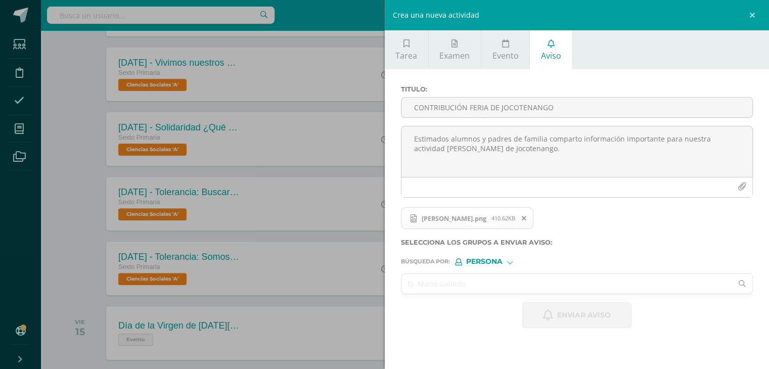
click at [513, 279] on input "text" at bounding box center [566, 284] width 331 height 20
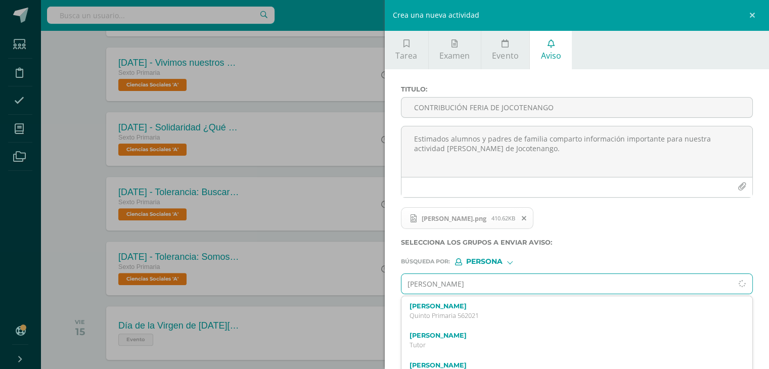
type input "[PERSON_NAME]"
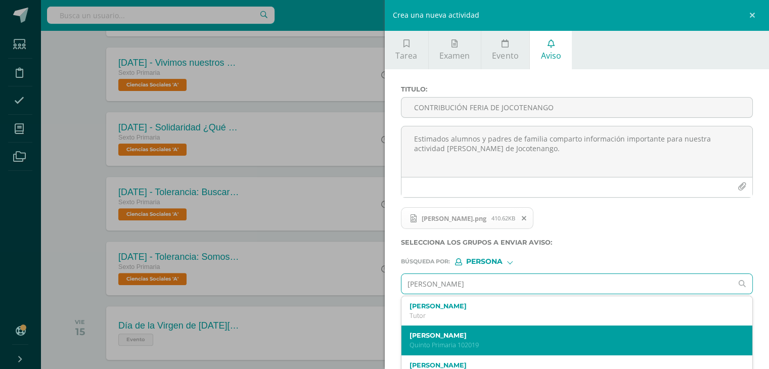
click at [534, 333] on label "[PERSON_NAME]" at bounding box center [569, 335] width 320 height 8
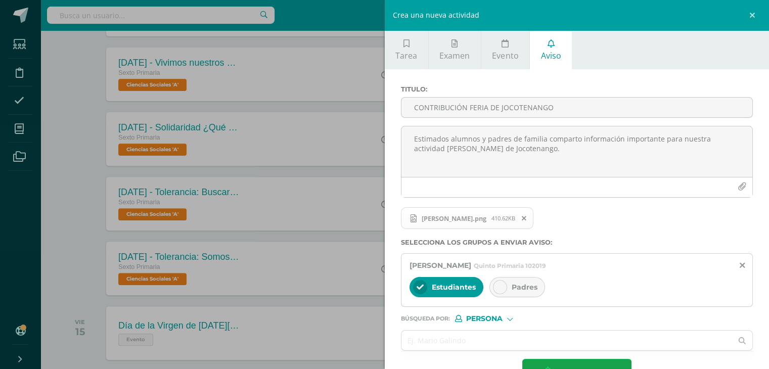
click at [501, 283] on icon at bounding box center [499, 286] width 7 height 7
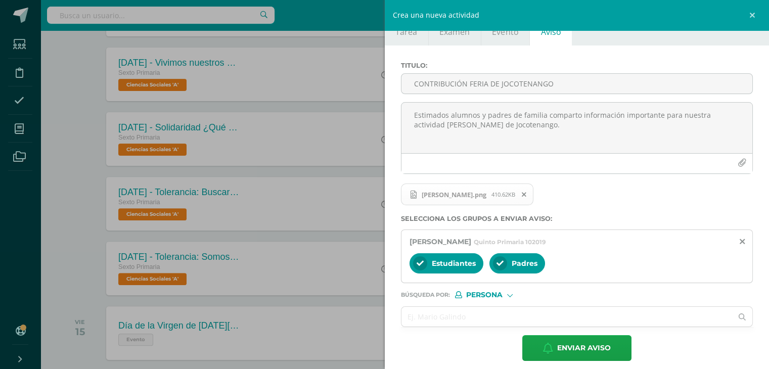
scroll to position [31, 0]
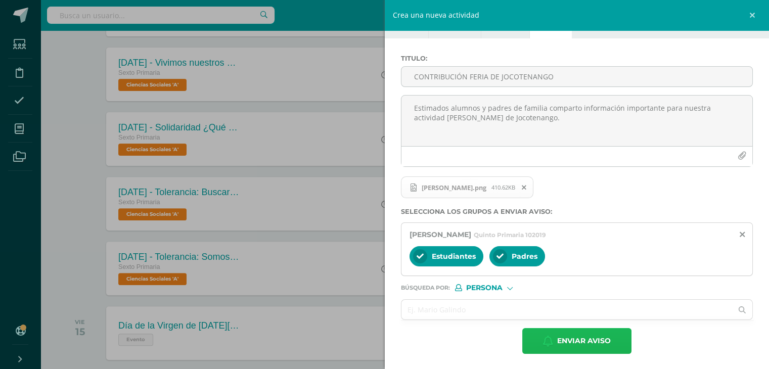
click at [599, 338] on span "Enviar aviso" at bounding box center [584, 340] width 54 height 25
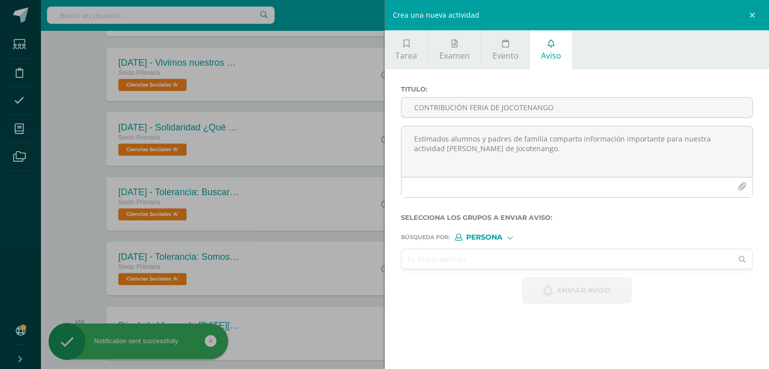
scroll to position [0, 0]
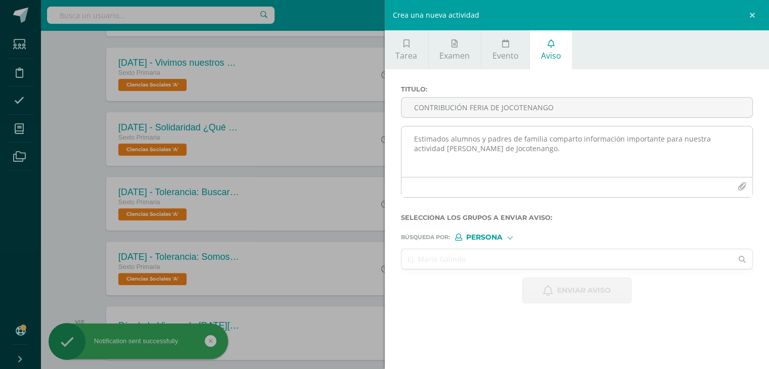
click at [424, 140] on textarea "Estimados alumnos y padres de familia comparto información importante para nues…" at bounding box center [576, 151] width 351 height 51
paste textarea "Estimados alumnos y padres de familia comparto información importante para nues…"
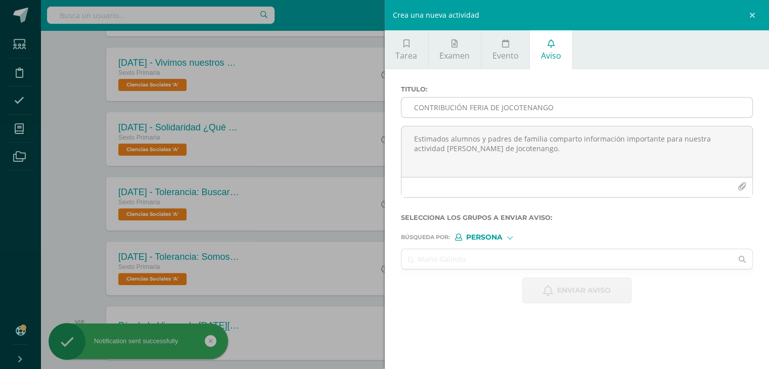
type textarea "Estimados alumnos y padres de familia comparto información importante para nues…"
click at [426, 105] on input "CONTRIBUCIÓN FERIA DE JOCOTENANGO" at bounding box center [576, 108] width 351 height 20
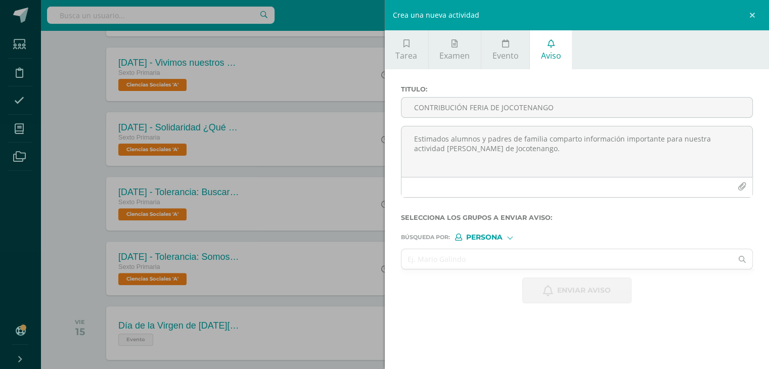
type input "CONTRIBUCIÓN FERIA DE JOCOTENANGO"
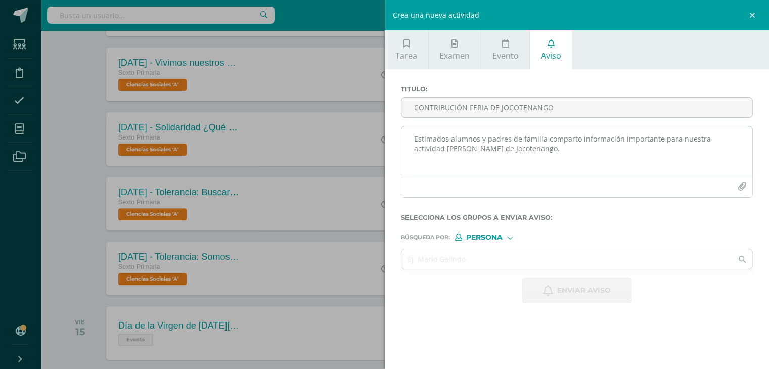
click at [743, 184] on icon "button" at bounding box center [741, 186] width 9 height 9
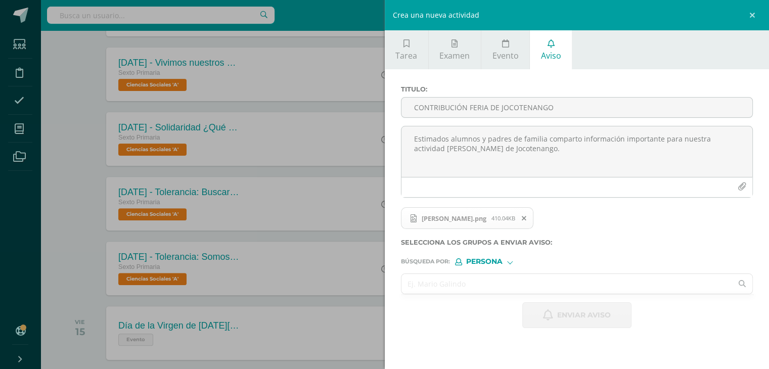
click at [445, 281] on input "text" at bounding box center [566, 284] width 331 height 20
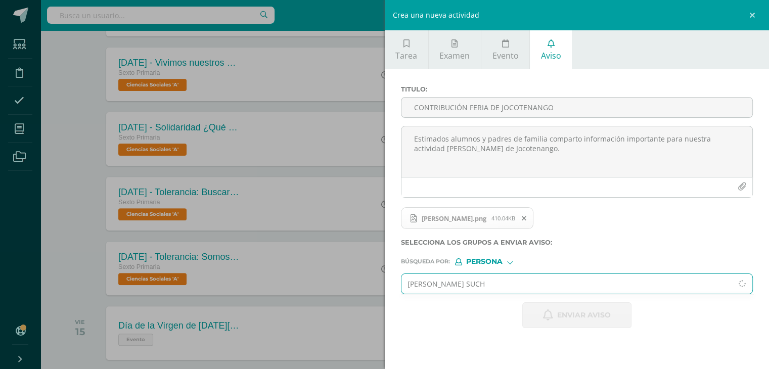
type input "[PERSON_NAME]"
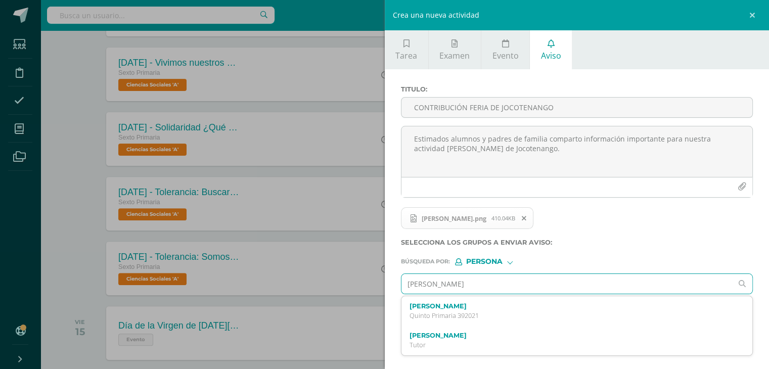
click at [456, 316] on p "Quinto Primaria 392021" at bounding box center [569, 315] width 320 height 9
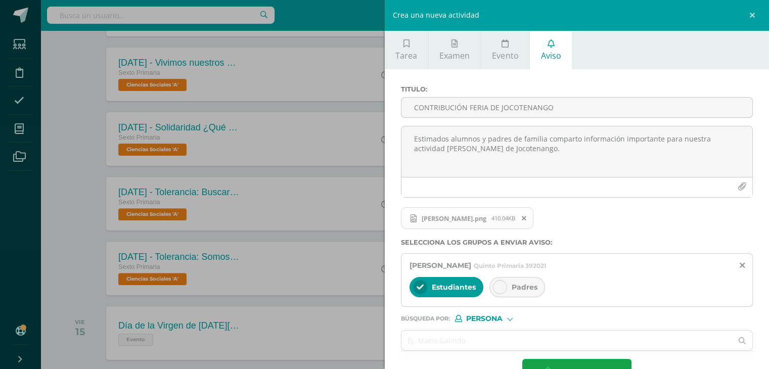
click at [501, 284] on icon at bounding box center [499, 286] width 7 height 7
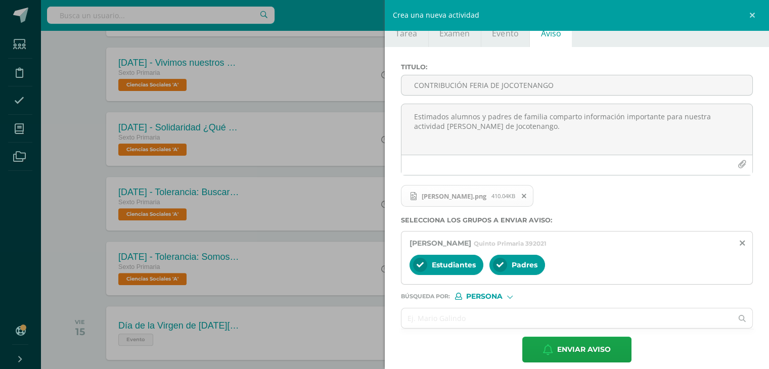
scroll to position [23, 0]
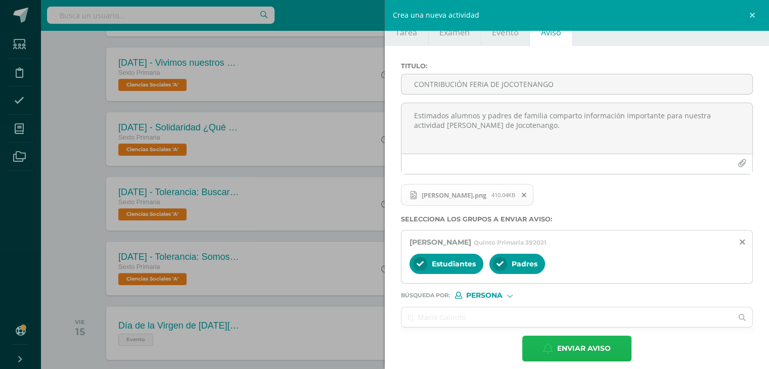
click at [600, 351] on span "Enviar aviso" at bounding box center [584, 348] width 54 height 25
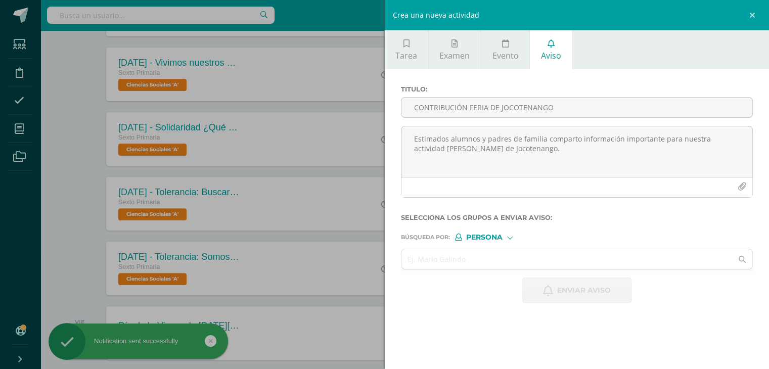
scroll to position [0, 0]
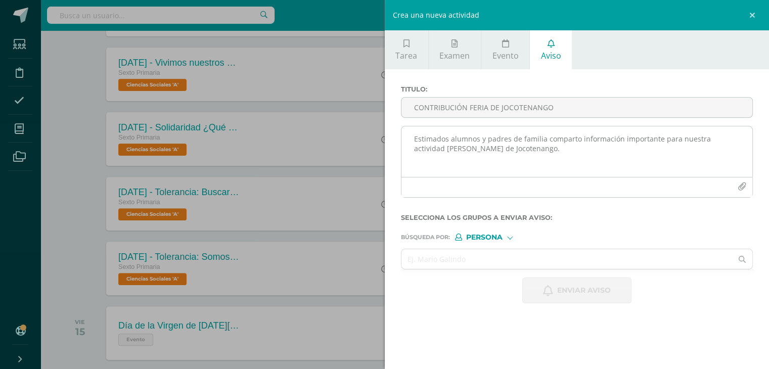
click at [455, 137] on textarea "Estimados alumnos y padres de familia comparto información importante para nues…" at bounding box center [576, 151] width 351 height 51
paste textarea "Estimados alumnos y padres de familia comparto información importante para nues…"
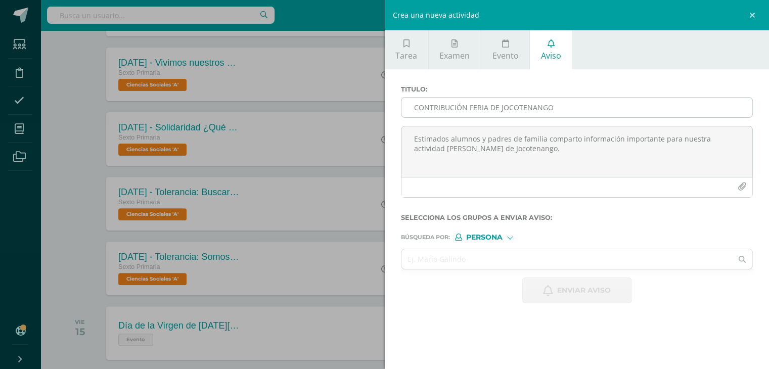
type textarea "Estimados alumnos y padres de familia comparto información importante para nues…"
click at [467, 105] on input "CONTRIBUCIÓN FERIA DE JOCOTENANGO" at bounding box center [576, 108] width 351 height 20
type input "CONTRIBUCIÓN FERIA DE JOCOTENANGO"
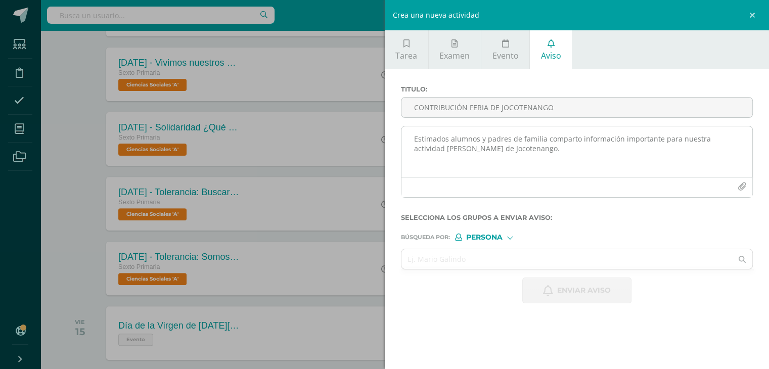
click at [740, 183] on icon "button" at bounding box center [741, 186] width 9 height 9
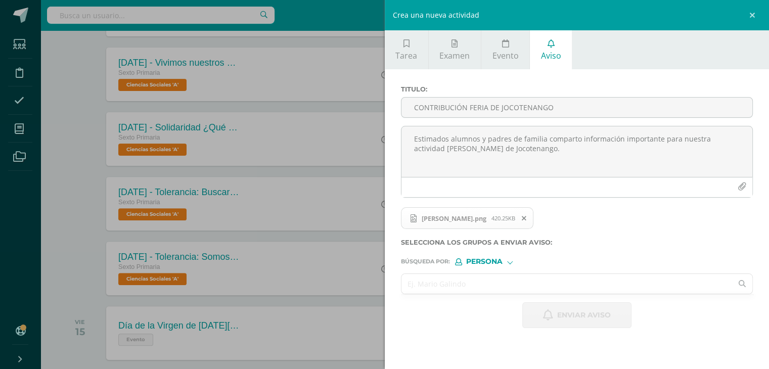
click at [469, 287] on input "text" at bounding box center [566, 284] width 331 height 20
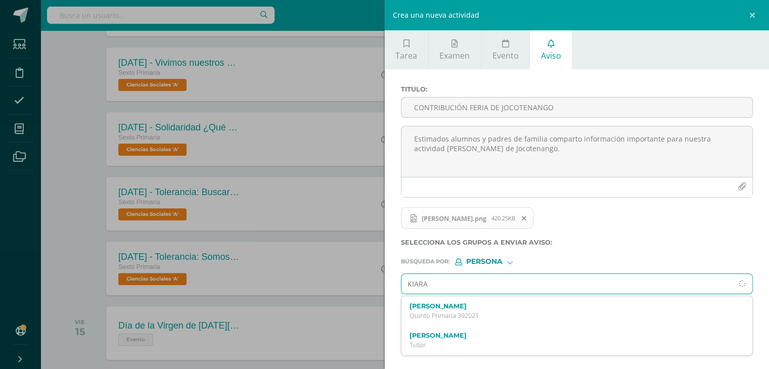
type input "KIARA"
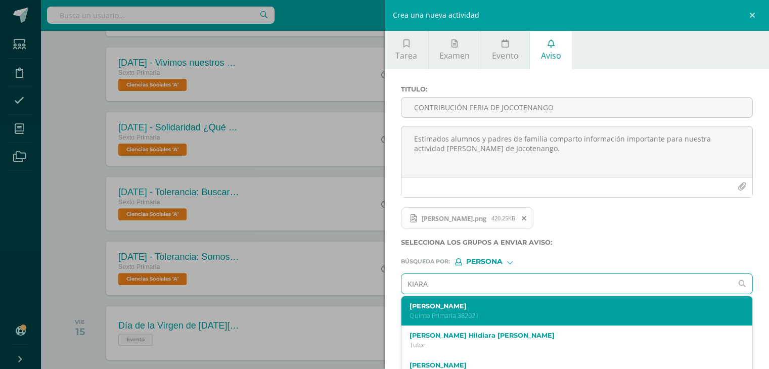
click at [473, 305] on label "[PERSON_NAME]" at bounding box center [569, 306] width 320 height 8
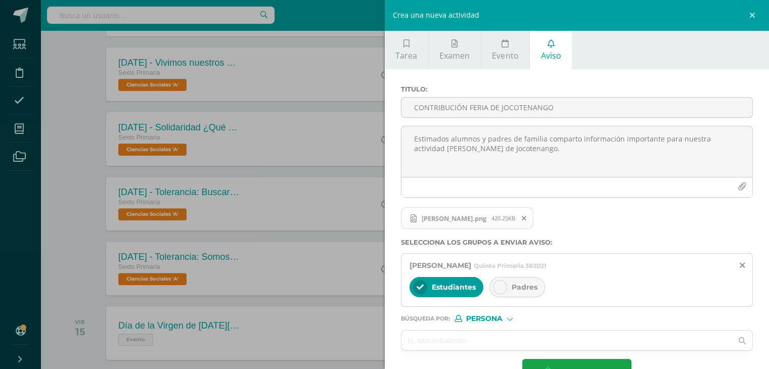
click at [503, 286] on div at bounding box center [500, 287] width 14 height 14
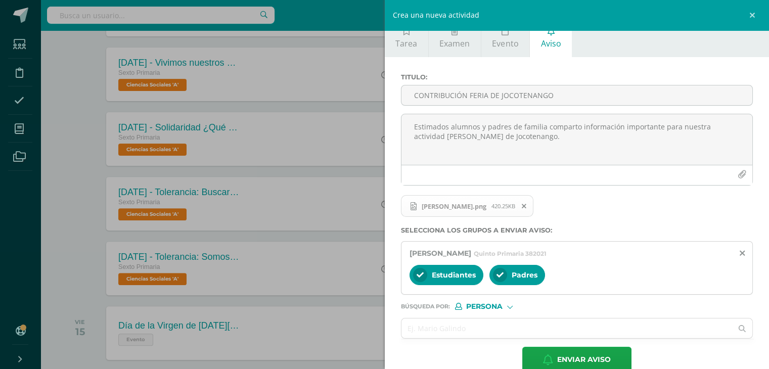
scroll to position [12, 0]
click at [574, 354] on span "Enviar aviso" at bounding box center [584, 359] width 54 height 25
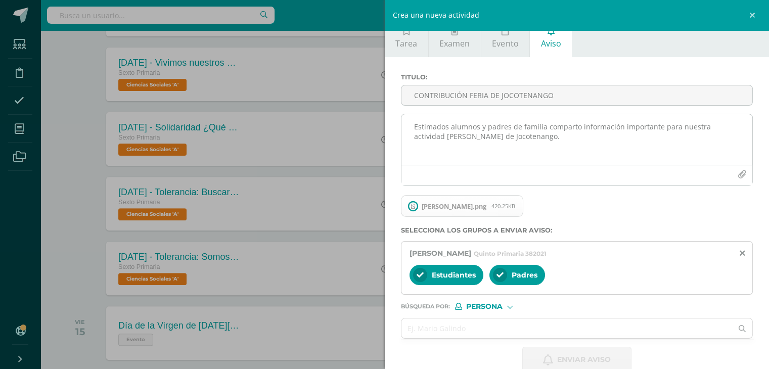
scroll to position [0, 0]
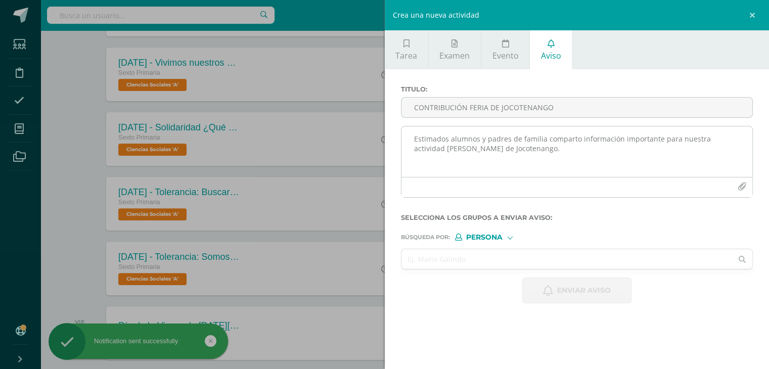
click at [443, 140] on textarea "Estimados alumnos y padres de familia comparto información importante para nues…" at bounding box center [576, 151] width 351 height 51
paste textarea "Estimados alumnos y padres de familia comparto información importante para nues…"
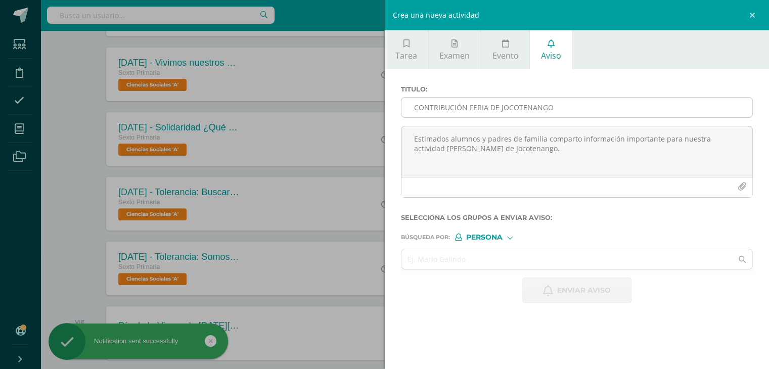
type textarea "Estimados alumnos y padres de familia comparto información importante para nues…"
click at [433, 106] on input "CONTRIBUCIÓN FERIA DE JOCOTENANGO" at bounding box center [576, 108] width 351 height 20
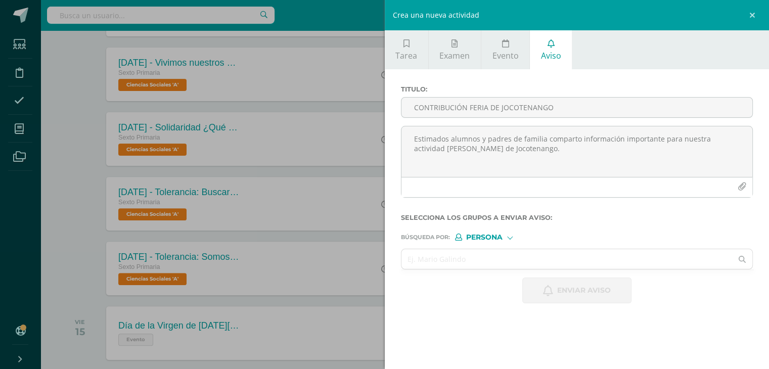
type input "CONTRIBUCIÓN FERIA DE JOCOTENANGO"
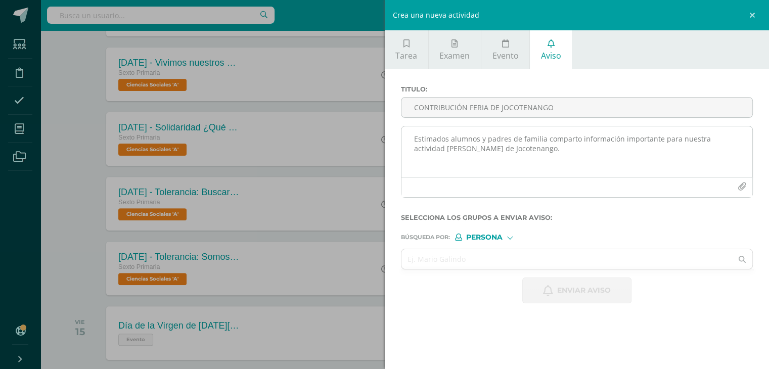
click at [742, 185] on icon "button" at bounding box center [741, 186] width 9 height 9
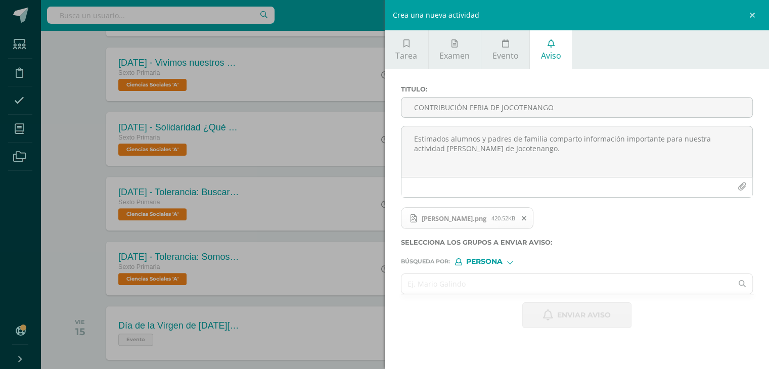
click at [439, 277] on input "text" at bounding box center [566, 284] width 331 height 20
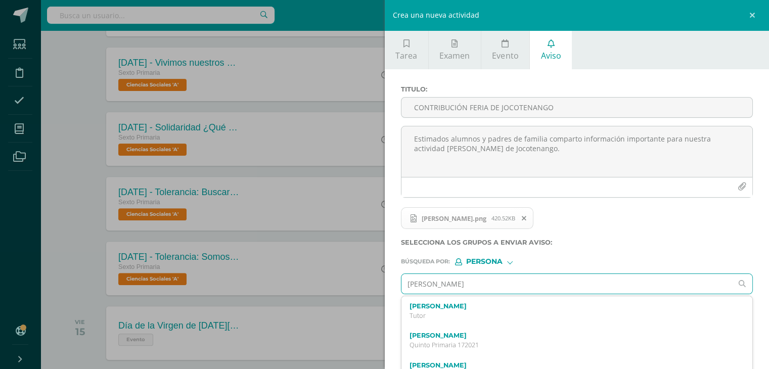
type input "[PERSON_NAME]"
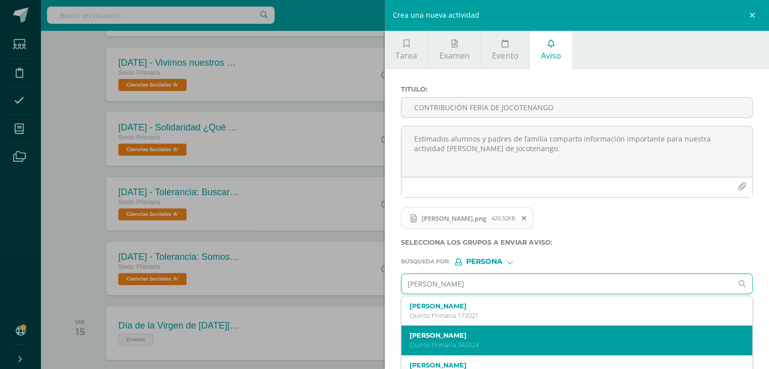
click at [465, 341] on p "Quinto Primaria 342024" at bounding box center [569, 345] width 320 height 9
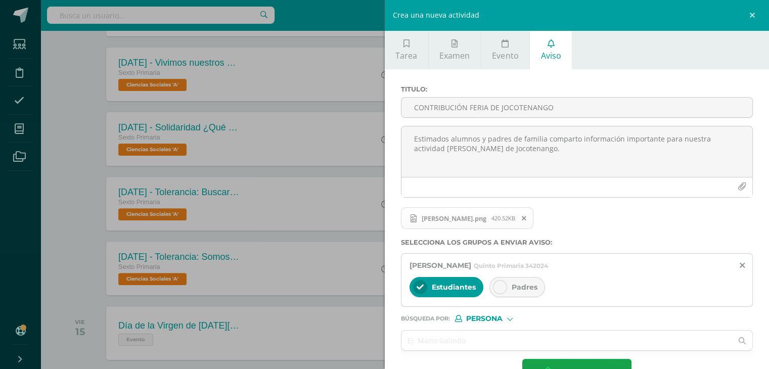
click at [501, 285] on icon at bounding box center [499, 286] width 7 height 7
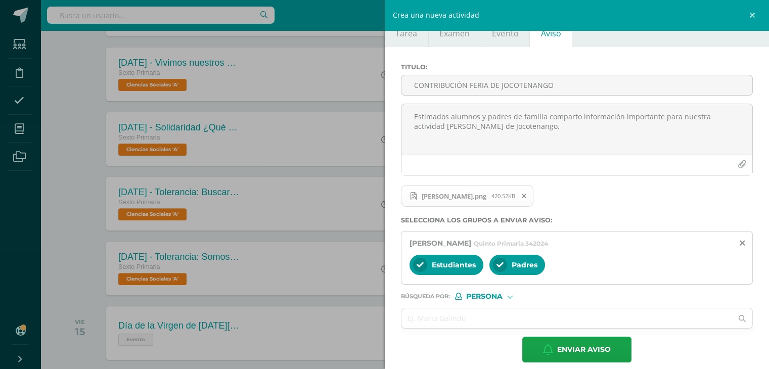
scroll to position [26, 0]
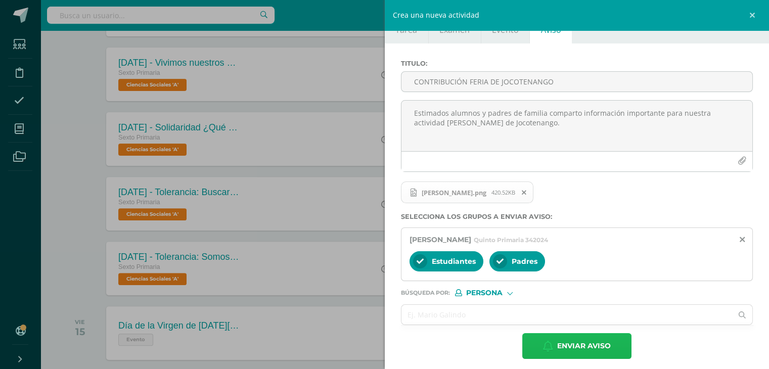
click at [590, 345] on span "Enviar aviso" at bounding box center [584, 345] width 54 height 25
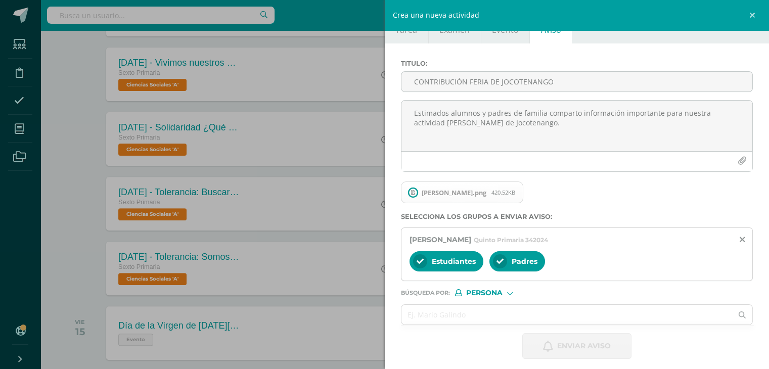
scroll to position [0, 0]
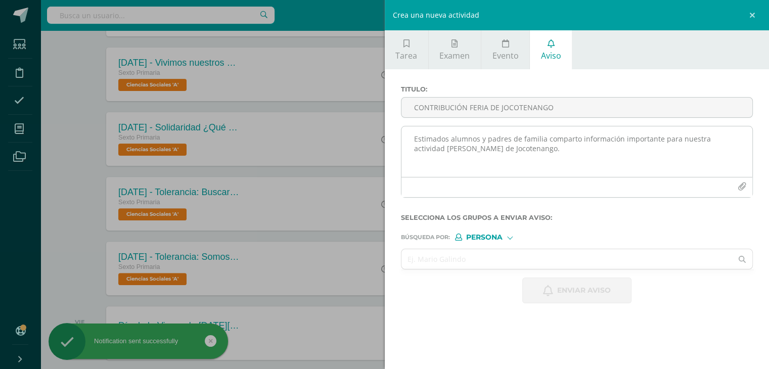
click at [416, 142] on textarea "Estimados alumnos y padres de familia comparto información importante para nues…" at bounding box center [576, 151] width 351 height 51
paste textarea "Estimados alumnos y padres de familia comparto información importante para nues…"
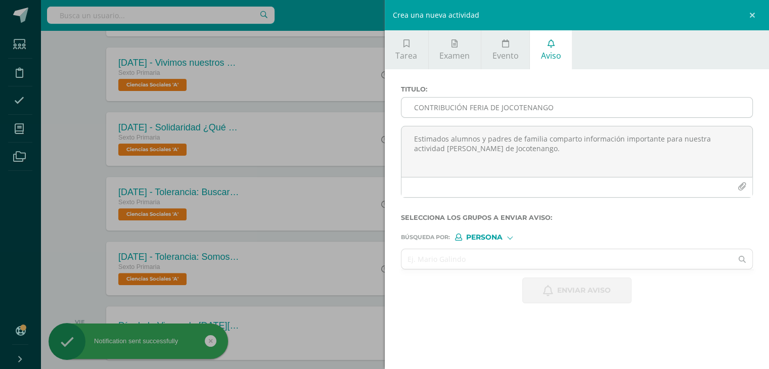
type textarea "Estimados alumnos y padres de familia comparto información importante para nues…"
click at [436, 106] on input "CONTRIBUCIÓN FERIA DE JOCOTENANGO" at bounding box center [576, 108] width 351 height 20
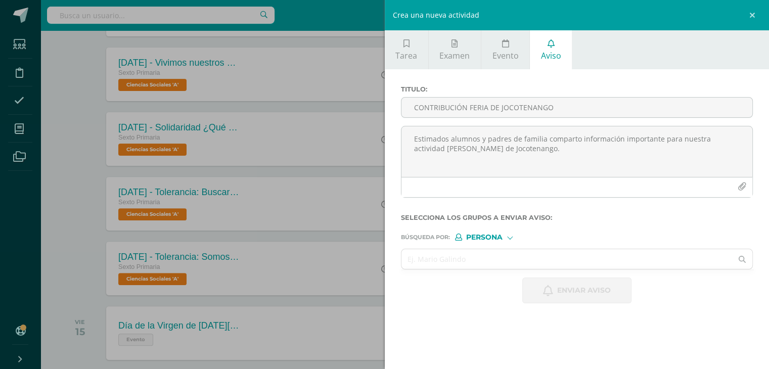
type input "CONTRIBUCIÓN FERIA DE JOCOTENANGO"
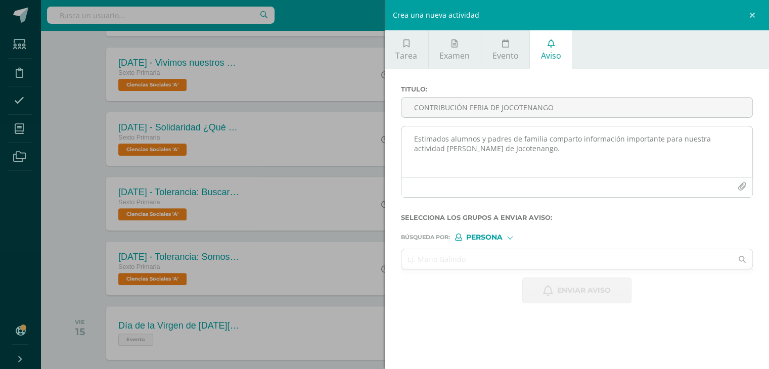
click at [737, 185] on icon "button" at bounding box center [741, 186] width 9 height 9
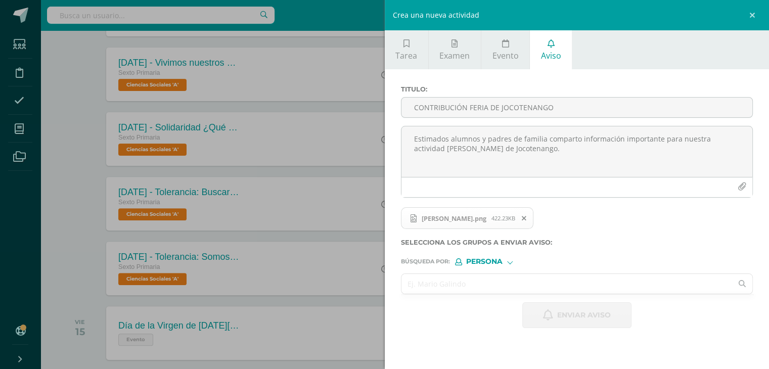
click at [453, 277] on input "text" at bounding box center [566, 284] width 331 height 20
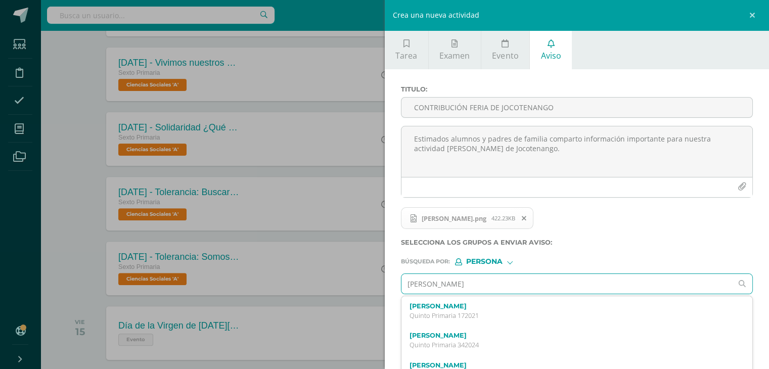
type input "[PERSON_NAME]"
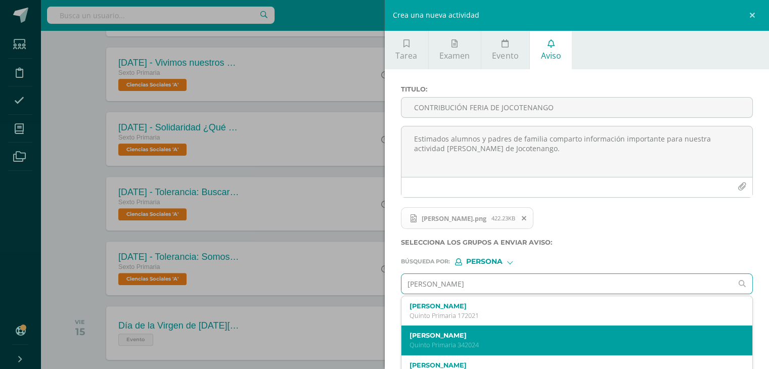
click at [459, 332] on label "[PERSON_NAME]" at bounding box center [569, 335] width 320 height 8
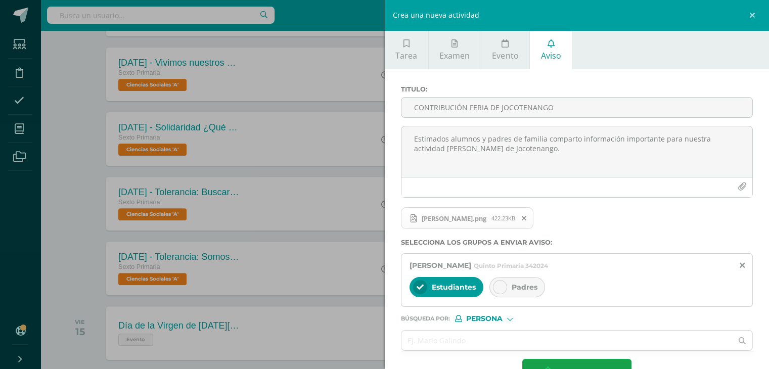
click at [501, 288] on icon at bounding box center [499, 286] width 7 height 7
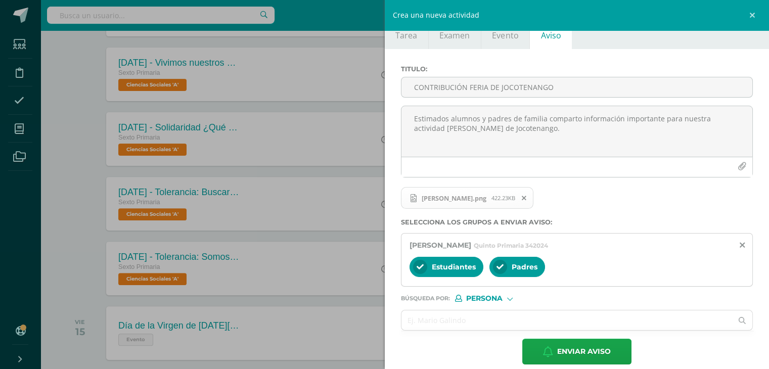
scroll to position [31, 0]
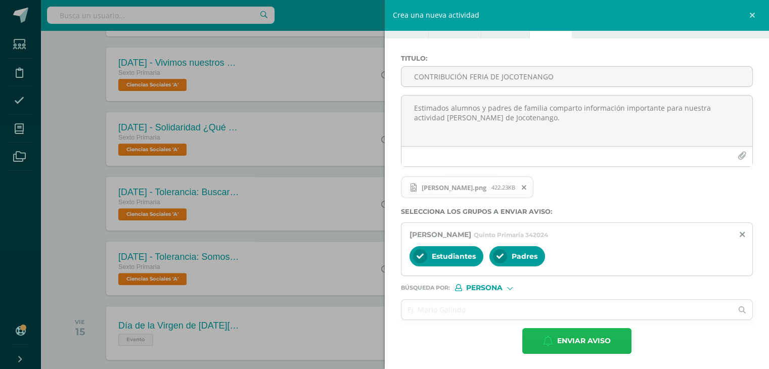
click at [596, 342] on span "Enviar aviso" at bounding box center [584, 340] width 54 height 25
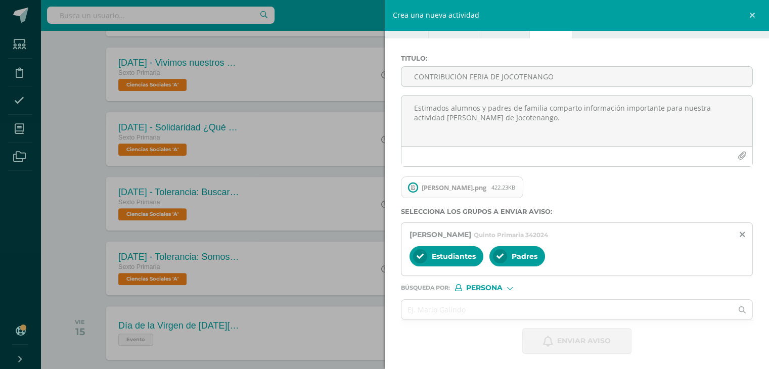
scroll to position [0, 0]
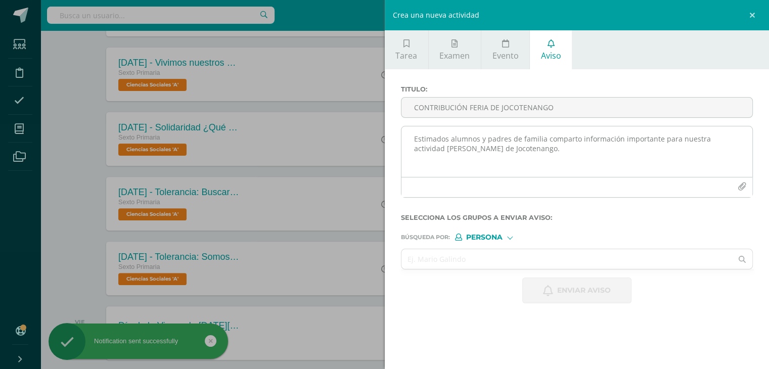
click at [432, 138] on textarea "Estimados alumnos y padres de familia comparto información importante para nues…" at bounding box center [576, 151] width 351 height 51
paste textarea "Estimados alumnos y padres de familia comparto información importante para nues…"
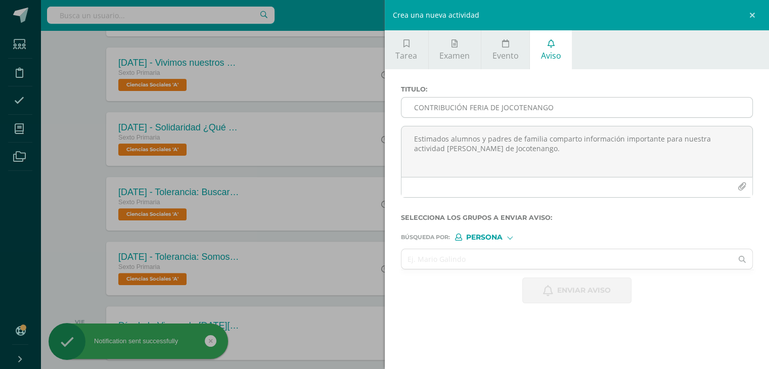
type textarea "Estimados alumnos y padres de familia comparto información importante para nues…"
click at [429, 106] on input "CONTRIBUCIÓN FERIA DE JOCOTENANGO" at bounding box center [576, 108] width 351 height 20
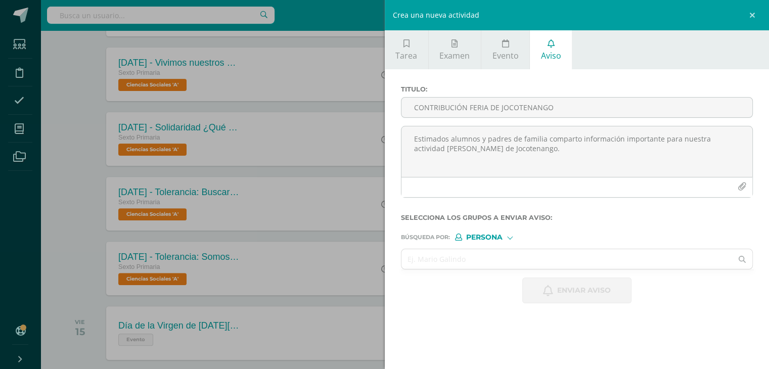
type input "CONTRIBUCIÓN FERIA DE JOCOTENANGO"
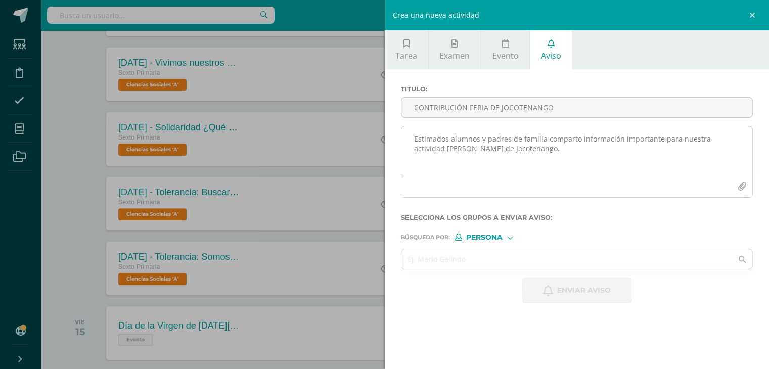
click at [738, 182] on icon "button" at bounding box center [741, 186] width 9 height 9
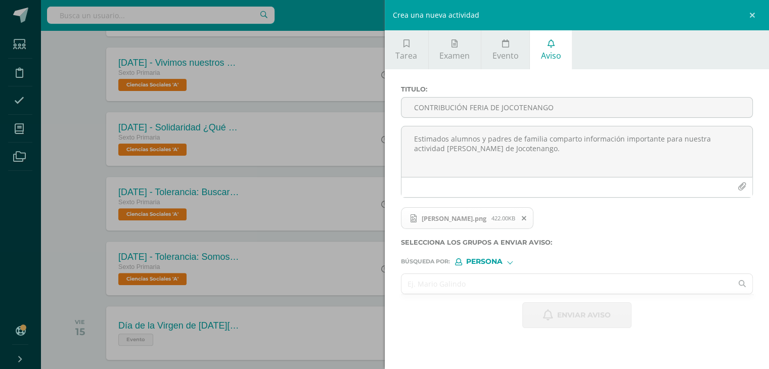
click at [501, 282] on input "text" at bounding box center [566, 284] width 331 height 20
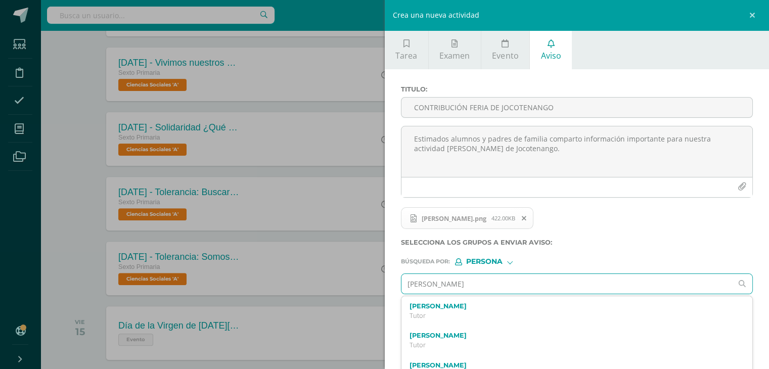
type input "[PERSON_NAME]"
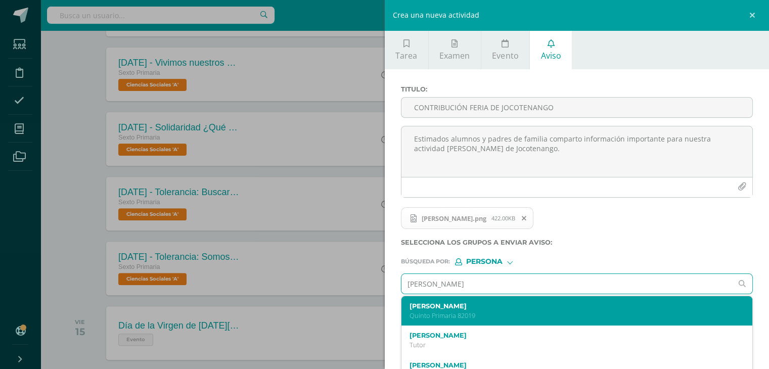
click at [501, 305] on label "[PERSON_NAME]" at bounding box center [569, 306] width 320 height 8
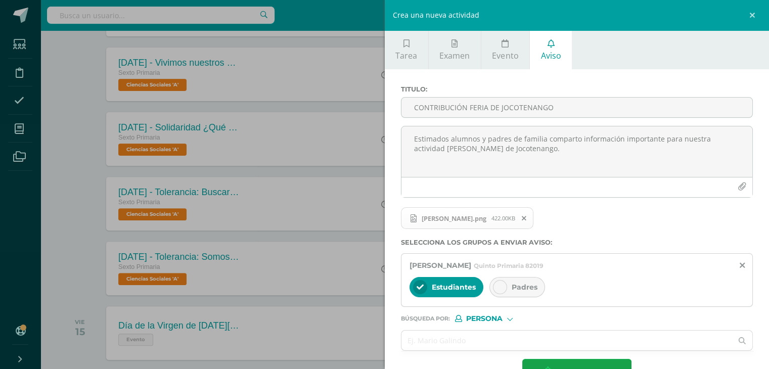
click at [500, 288] on icon at bounding box center [499, 286] width 7 height 7
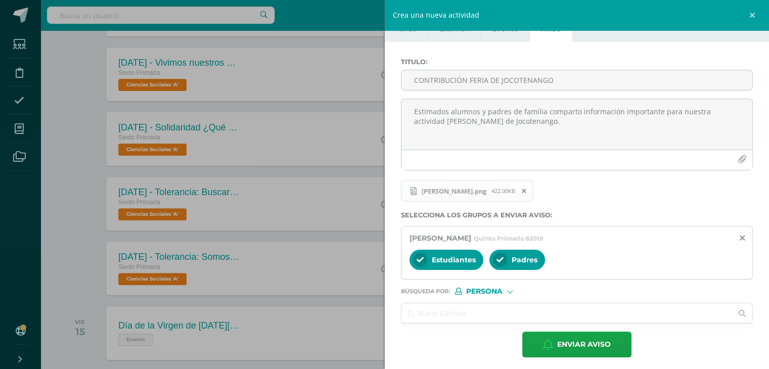
scroll to position [31, 0]
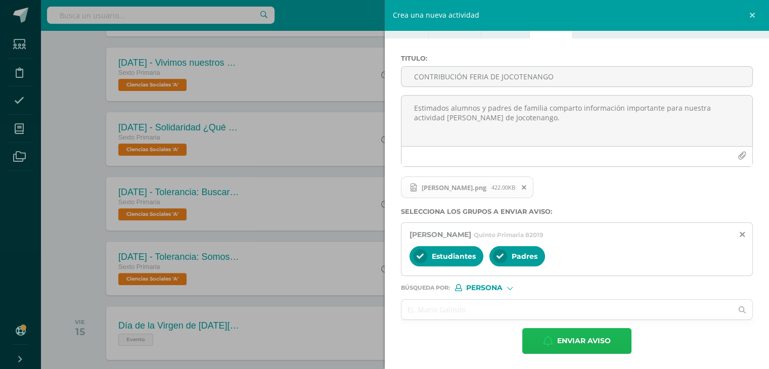
click at [563, 341] on span "Enviar aviso" at bounding box center [584, 340] width 54 height 25
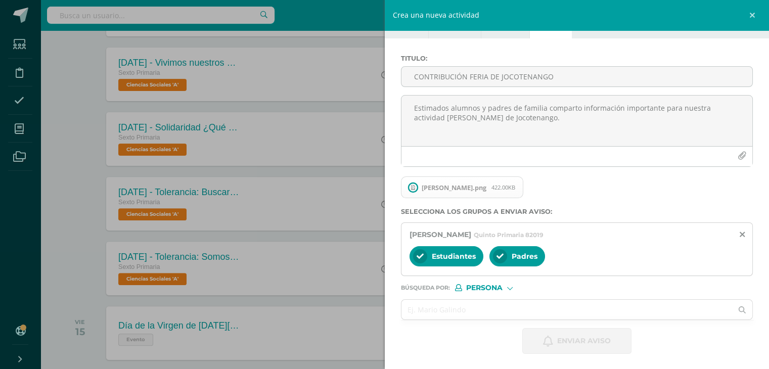
scroll to position [0, 0]
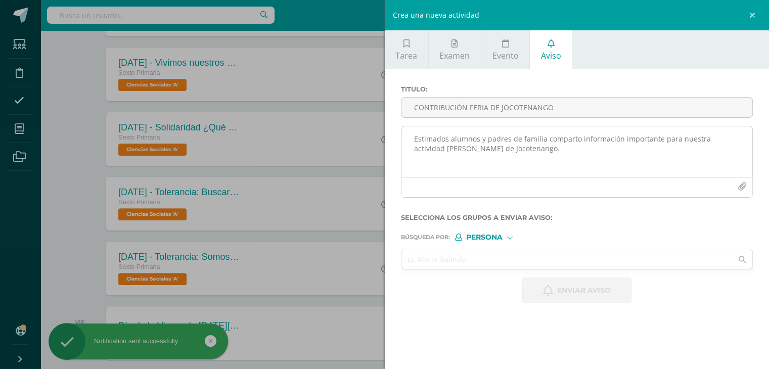
click at [449, 141] on textarea "Estimados alumnos y padres de familia comparto información importante para nues…" at bounding box center [576, 151] width 351 height 51
paste textarea "Estimados alumnos y padres de familia comparto información importante para nues…"
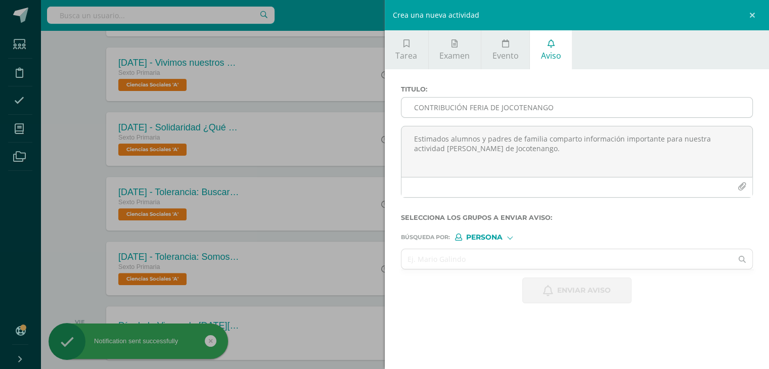
type textarea "Estimados alumnos y padres de familia comparto información importante para nues…"
click at [438, 110] on input "CONTRIBUCIÓN FERIA DE JOCOTENANGO" at bounding box center [576, 108] width 351 height 20
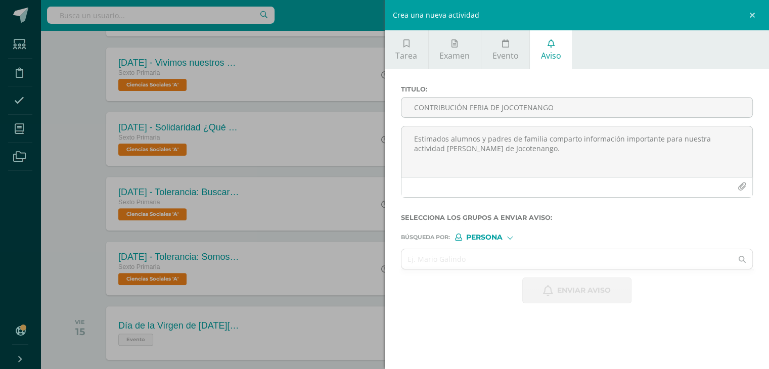
type input "CONTRIBUCIÓN FERIA DE JOCOTENANGO"
click at [501, 263] on input "text" at bounding box center [566, 259] width 331 height 20
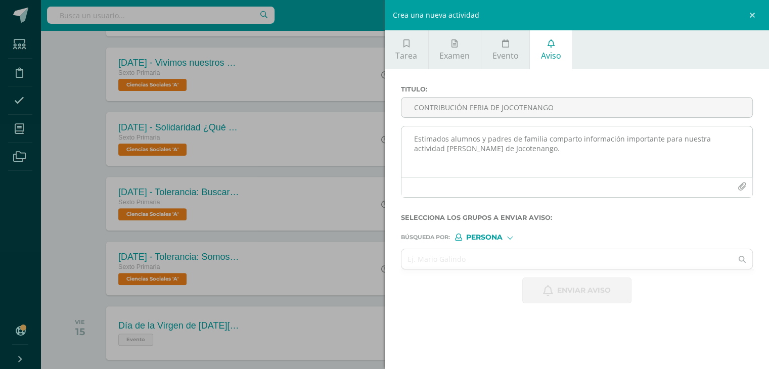
click at [741, 188] on icon "button" at bounding box center [741, 186] width 9 height 9
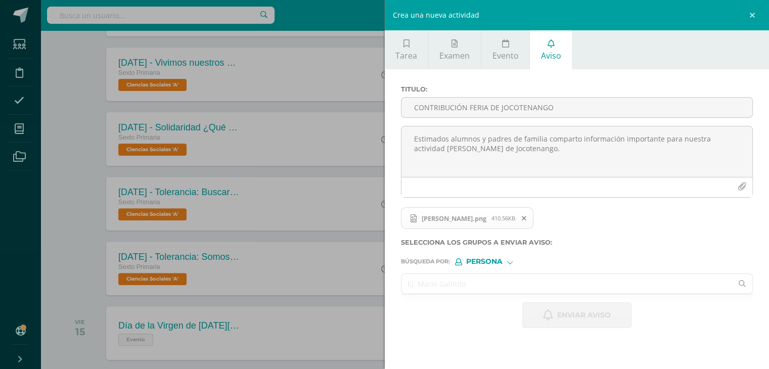
click at [440, 281] on input "text" at bounding box center [566, 284] width 331 height 20
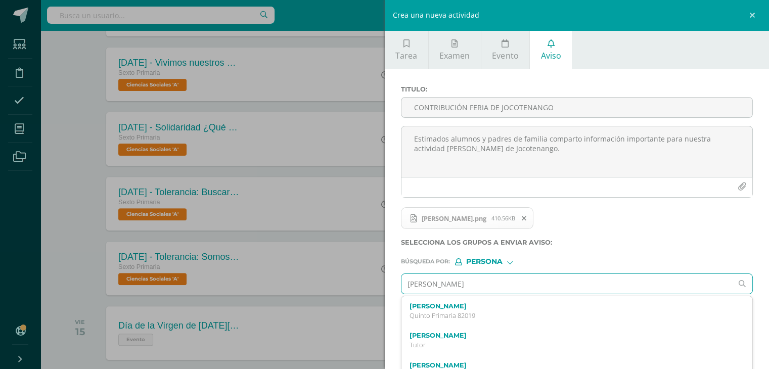
type input "[PERSON_NAME]"
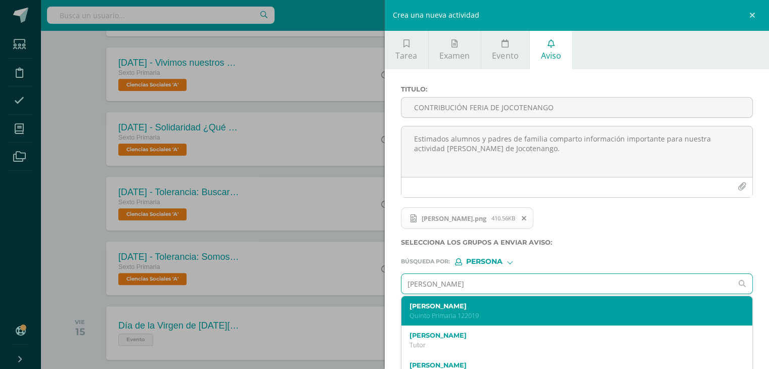
click at [460, 306] on label "[PERSON_NAME]" at bounding box center [569, 306] width 320 height 8
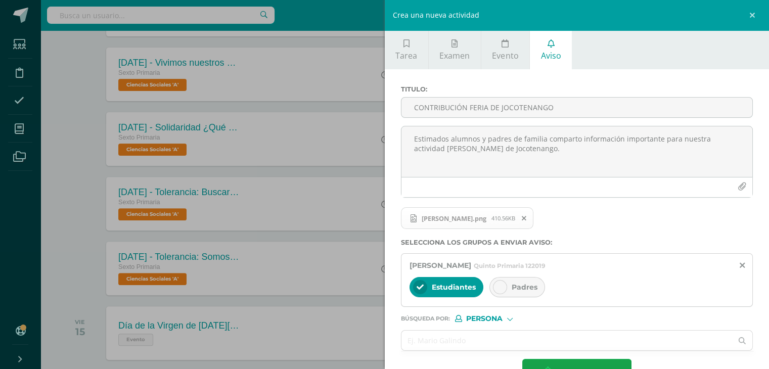
click at [497, 283] on icon at bounding box center [499, 286] width 7 height 7
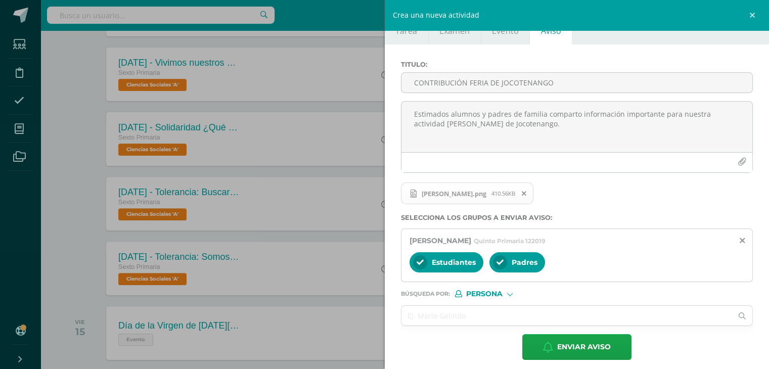
scroll to position [25, 0]
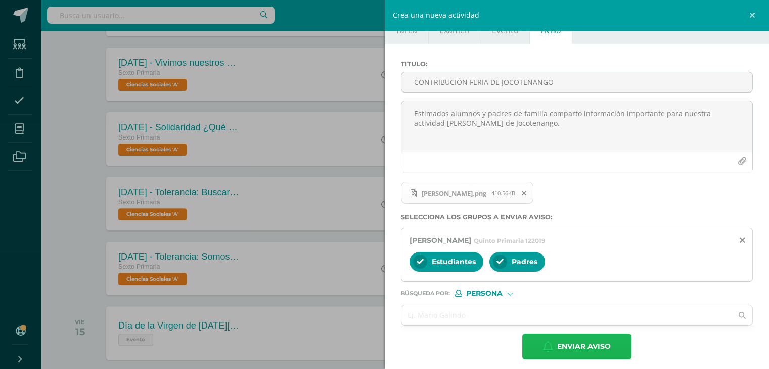
click at [590, 346] on span "Enviar aviso" at bounding box center [584, 346] width 54 height 25
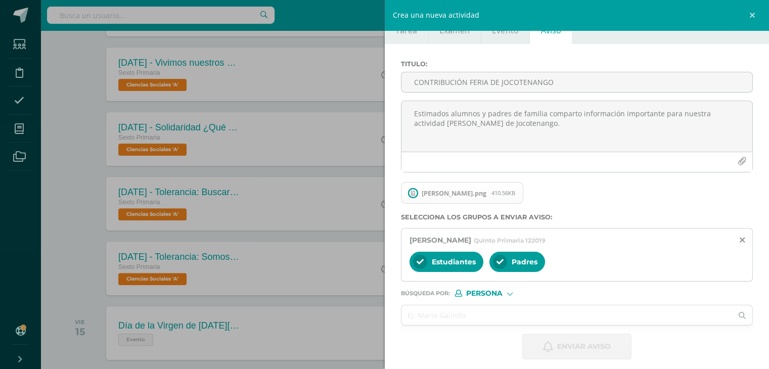
scroll to position [0, 0]
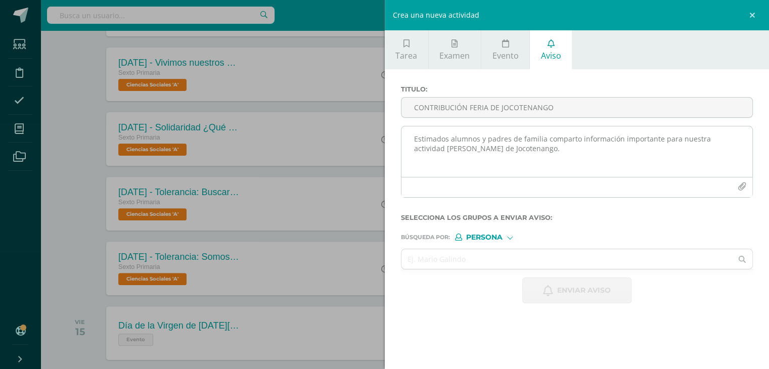
click at [437, 146] on textarea "Estimados alumnos y padres de familia comparto información importante para nues…" at bounding box center [576, 151] width 351 height 51
paste textarea "Estimados alumnos y padres de familia comparto información importante para nues…"
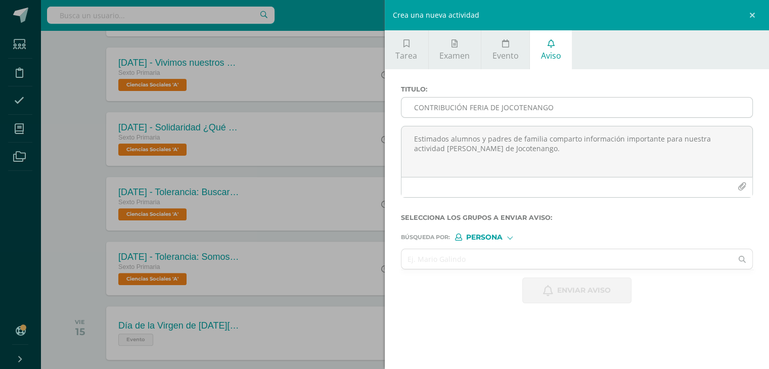
type textarea "Estimados alumnos y padres de familia comparto información importante para nues…"
click at [437, 109] on input "CONTRIBUCIÓN FERIA DE JOCOTENANGO" at bounding box center [576, 108] width 351 height 20
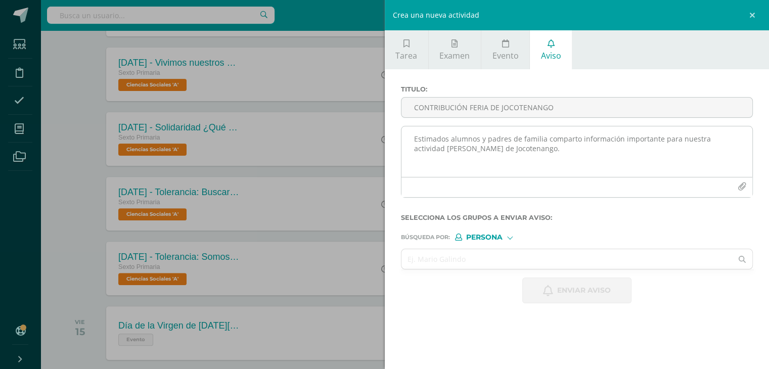
type input "CONTRIBUCIÓN FERIA DE JOCOTENANGO"
click at [737, 184] on button "button" at bounding box center [742, 187] width 20 height 20
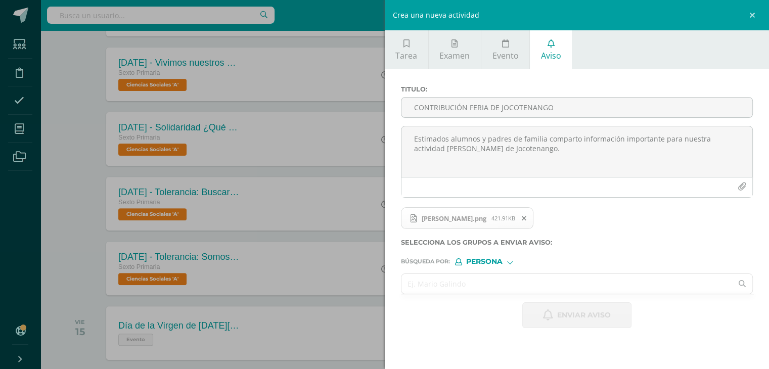
click at [479, 282] on input "text" at bounding box center [566, 284] width 331 height 20
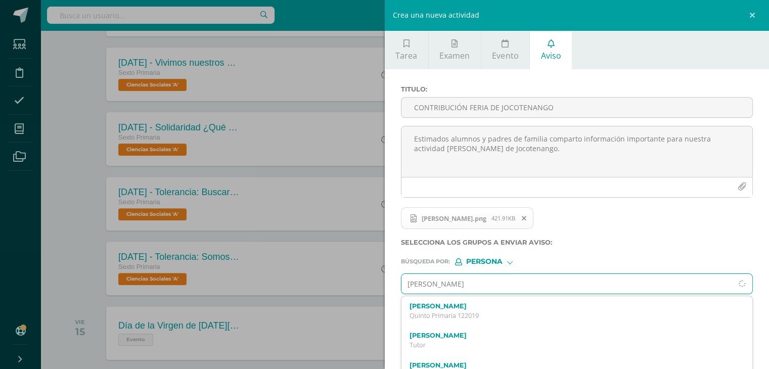
type input "[PERSON_NAME]"
click at [481, 306] on label "[PERSON_NAME] Santiago [PERSON_NAME]" at bounding box center [569, 306] width 320 height 8
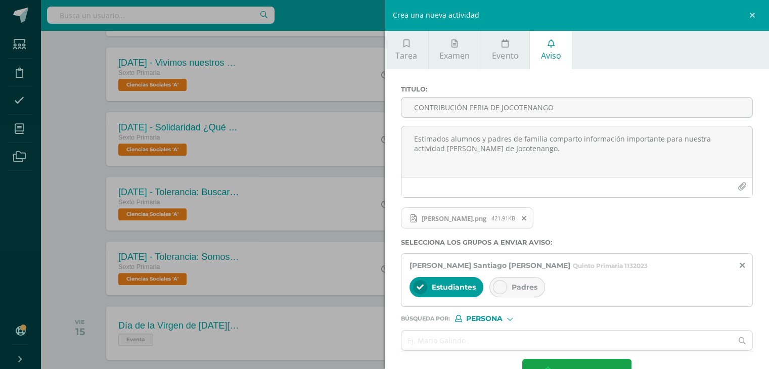
click at [503, 283] on div at bounding box center [500, 287] width 14 height 14
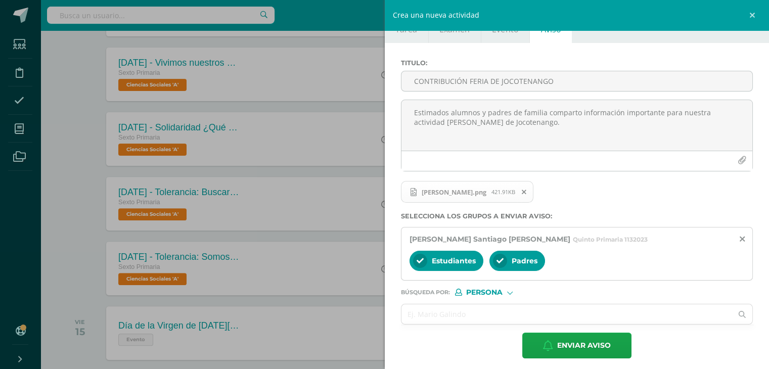
scroll to position [31, 0]
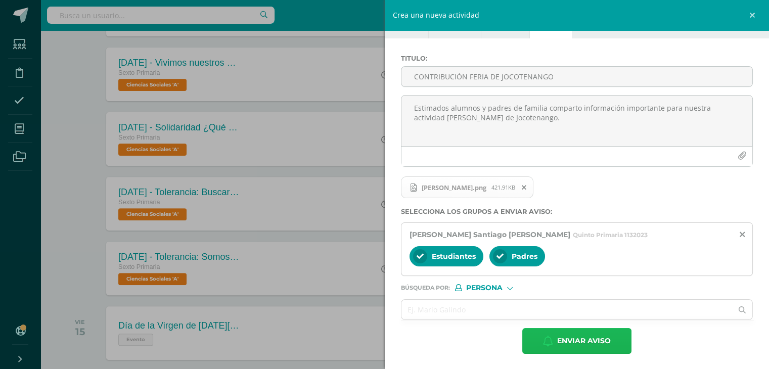
click at [597, 343] on span "Enviar aviso" at bounding box center [584, 340] width 54 height 25
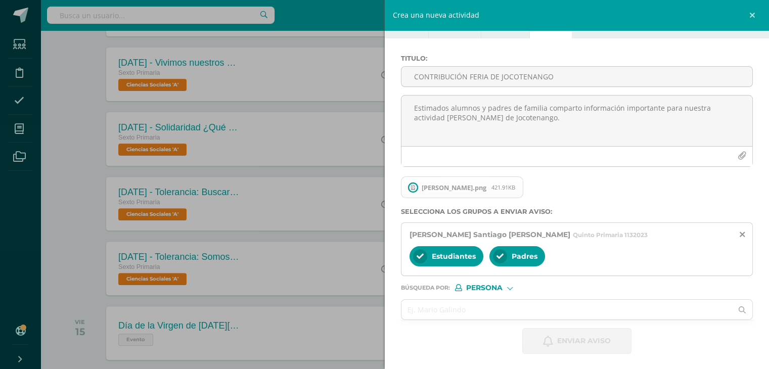
scroll to position [0, 0]
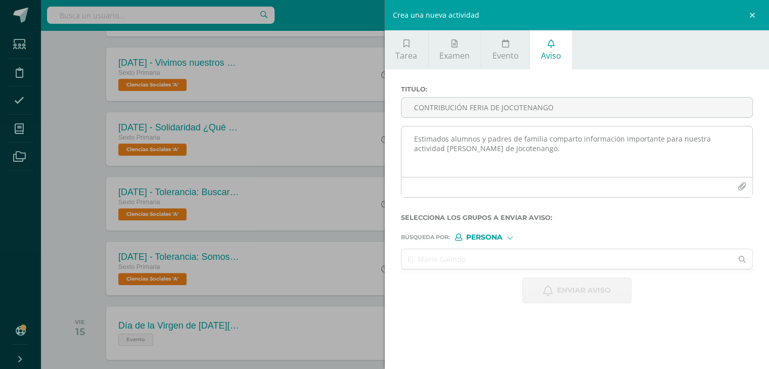
click at [431, 148] on textarea "Estimados alumnos y padres de familia comparto información importante para nues…" at bounding box center [576, 151] width 351 height 51
paste textarea "Estimados alumnos y padres de familia comparto información importante para nues…"
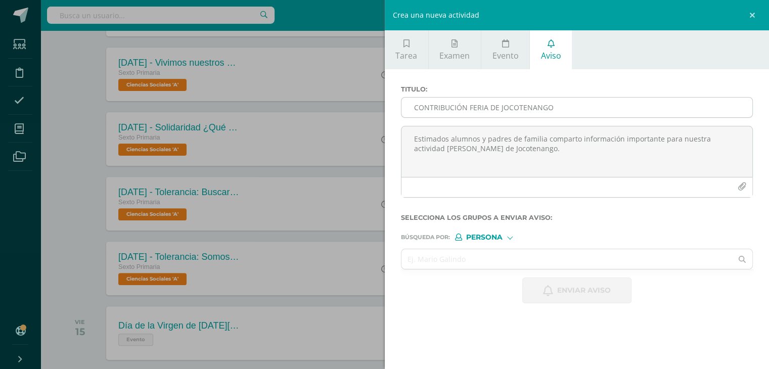
type textarea "Estimados alumnos y padres de familia comparto información importante para nues…"
click at [428, 110] on input "CONTRIBUCIÓN FERIA DE JOCOTENANGO" at bounding box center [576, 108] width 351 height 20
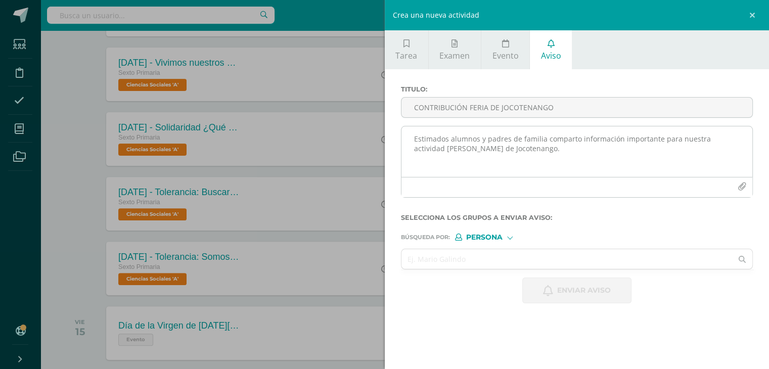
type input "CONTRIBUCIÓN FERIA DE JOCOTENANGO"
click at [743, 183] on icon "button" at bounding box center [741, 186] width 9 height 9
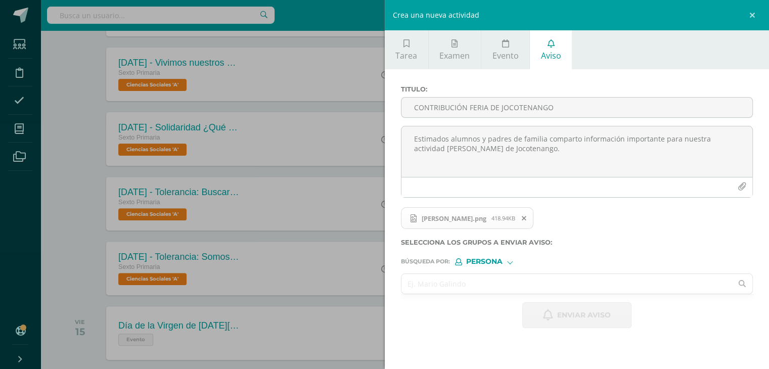
click at [434, 279] on input "text" at bounding box center [566, 284] width 331 height 20
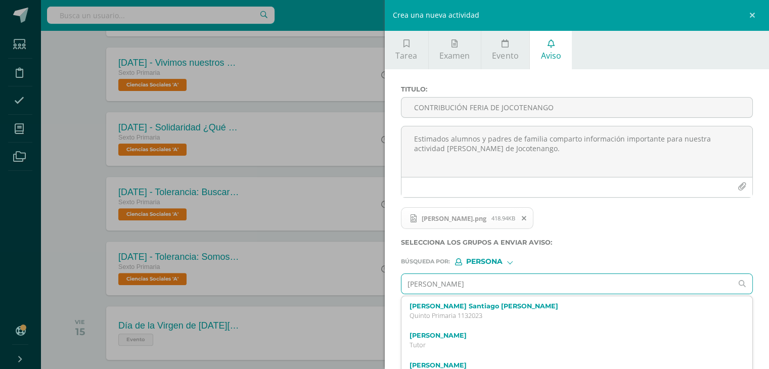
type input "[PERSON_NAME]"
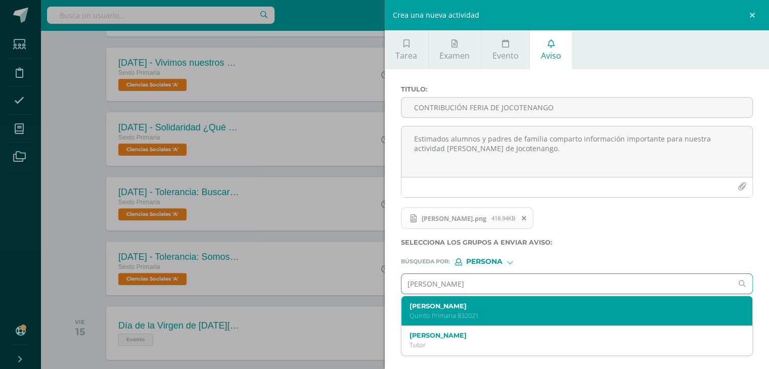
click at [467, 308] on label "[PERSON_NAME]" at bounding box center [569, 306] width 320 height 8
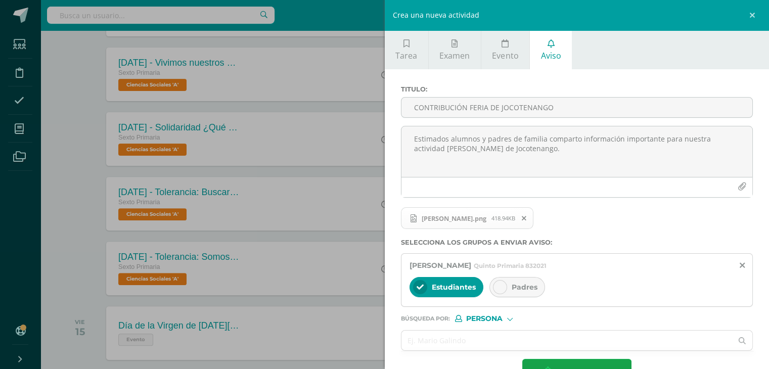
click at [497, 281] on div at bounding box center [500, 287] width 14 height 14
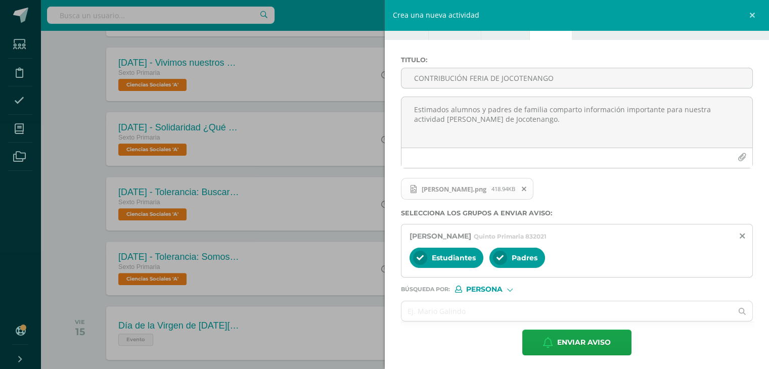
scroll to position [31, 0]
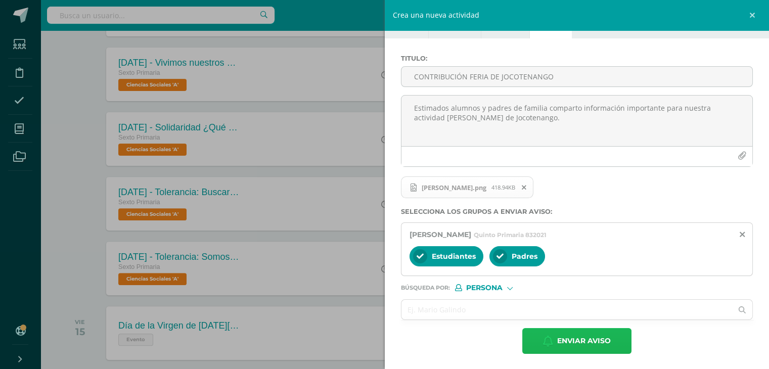
click at [564, 336] on span "Enviar aviso" at bounding box center [584, 340] width 54 height 25
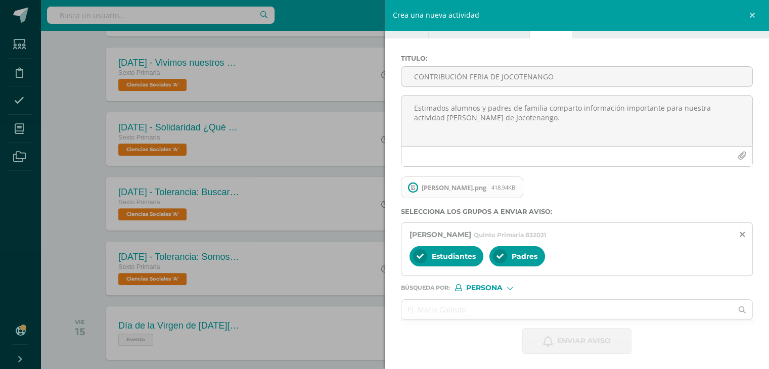
scroll to position [0, 0]
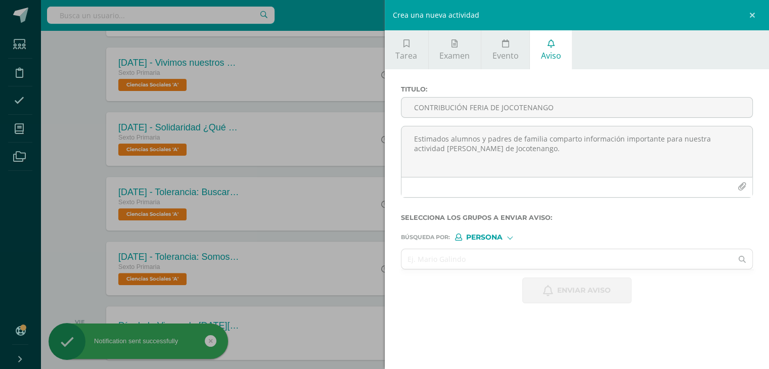
click at [554, 49] on link "Aviso" at bounding box center [551, 49] width 42 height 39
click at [517, 109] on input "CONTRIBUCIÓN FERIA DE JOCOTENANGO" at bounding box center [576, 108] width 351 height 20
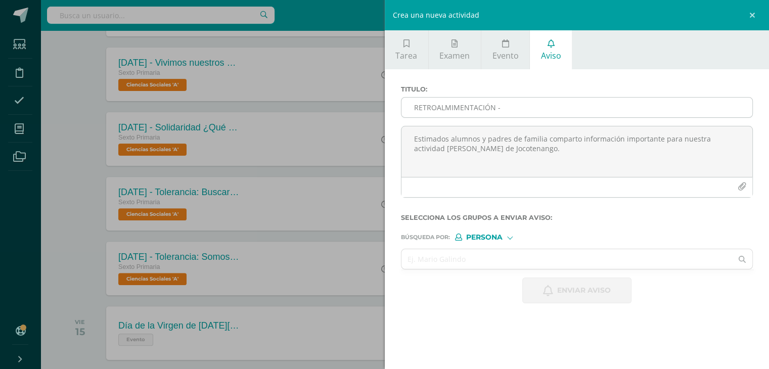
paste input "RETROALIMENTACIÓN - MATERIA"
drag, startPoint x: 498, startPoint y: 108, endPoint x: 577, endPoint y: 102, distance: 79.6
click at [577, 102] on input "RETROALMIMENTACIÓN - RETROALIMENTACIÓN - MATERIA" at bounding box center [576, 108] width 351 height 20
click at [459, 107] on input "RETROALMIMENTACIÓN -LENGUAJE" at bounding box center [576, 108] width 351 height 20
click at [536, 104] on input "RETROALMENTACIÓN -LENGUAJE" at bounding box center [576, 108] width 351 height 20
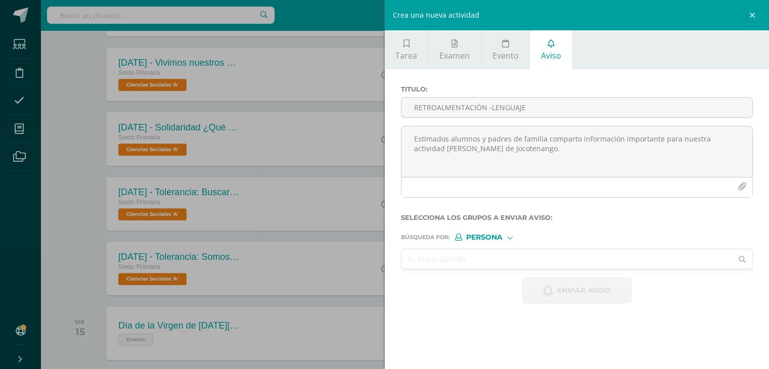
type input "RETROALMENTACIÓN -LENGUAJE"
